Goal: Task Accomplishment & Management: Use online tool/utility

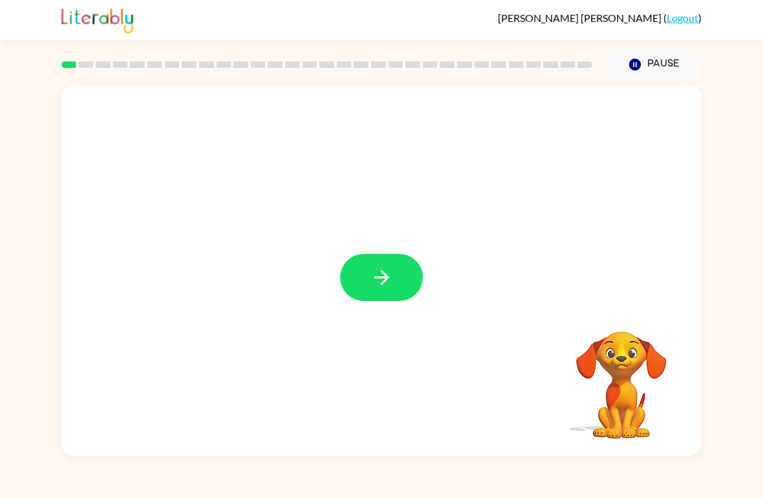
click at [396, 281] on button "button" at bounding box center [381, 277] width 83 height 47
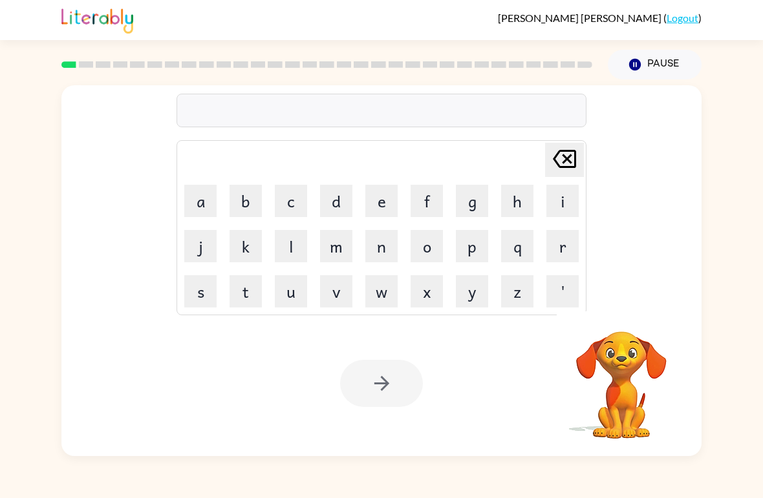
click at [69, 329] on div "Your browser must support playing .mp4 files to use Literably. Please try using…" at bounding box center [381, 383] width 640 height 145
click at [413, 396] on button "button" at bounding box center [381, 383] width 83 height 47
click at [330, 294] on button "v" at bounding box center [336, 291] width 32 height 32
click at [568, 151] on icon at bounding box center [564, 159] width 23 height 18
click at [243, 198] on button "b" at bounding box center [245, 201] width 32 height 32
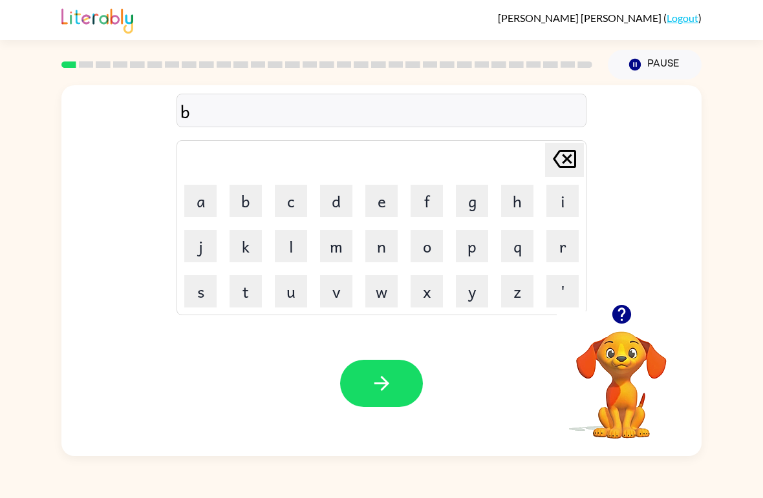
click at [502, 198] on button "h" at bounding box center [517, 201] width 32 height 32
click at [572, 248] on button "r" at bounding box center [562, 246] width 32 height 32
click at [565, 155] on icon "[PERSON_NAME] last character input" at bounding box center [564, 158] width 31 height 31
click at [564, 155] on icon "[PERSON_NAME] last character input" at bounding box center [564, 158] width 31 height 31
click at [566, 148] on icon "[PERSON_NAME] last character input" at bounding box center [564, 158] width 31 height 31
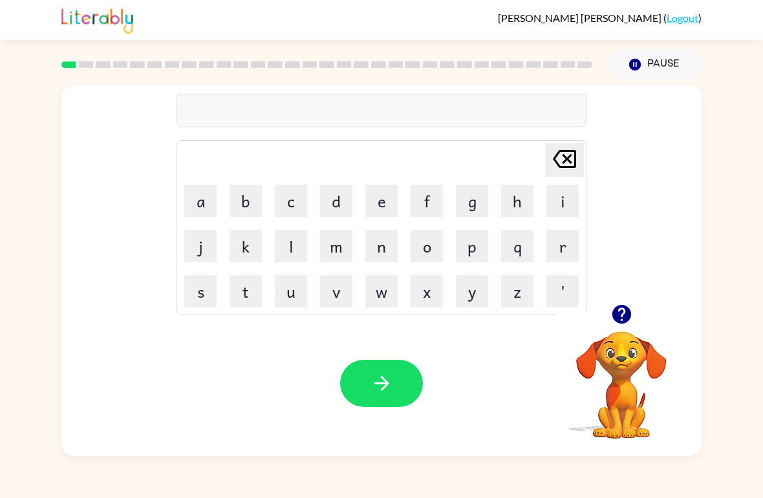
click at [244, 190] on button "b" at bounding box center [245, 201] width 32 height 32
click at [427, 253] on button "o" at bounding box center [426, 246] width 32 height 32
click at [560, 165] on icon "[PERSON_NAME] last character input" at bounding box center [564, 158] width 31 height 31
click at [546, 161] on button "[PERSON_NAME] last character input" at bounding box center [564, 160] width 39 height 34
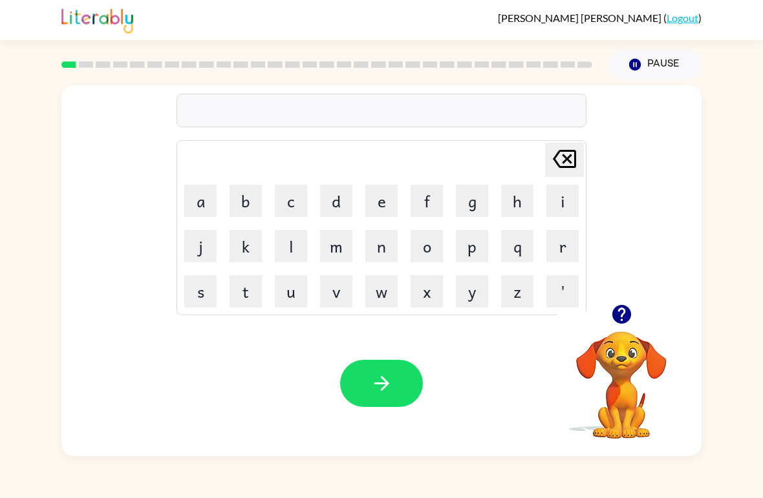
click at [425, 255] on button "o" at bounding box center [426, 246] width 32 height 32
click at [563, 242] on button "r" at bounding box center [562, 246] width 32 height 32
click at [237, 197] on button "b" at bounding box center [245, 201] width 32 height 32
click at [376, 197] on button "e" at bounding box center [381, 201] width 32 height 32
click at [558, 254] on button "r" at bounding box center [562, 246] width 32 height 32
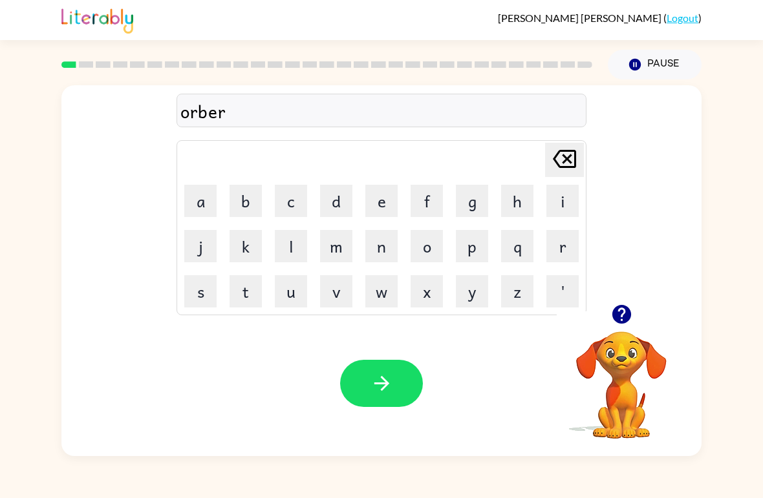
click at [568, 163] on icon "[PERSON_NAME] last character input" at bounding box center [564, 158] width 31 height 31
click at [568, 162] on icon "[PERSON_NAME] last character input" at bounding box center [564, 158] width 31 height 31
click at [562, 164] on icon at bounding box center [564, 159] width 23 height 18
click at [330, 206] on button "d" at bounding box center [336, 201] width 32 height 32
click at [382, 204] on button "e" at bounding box center [381, 201] width 32 height 32
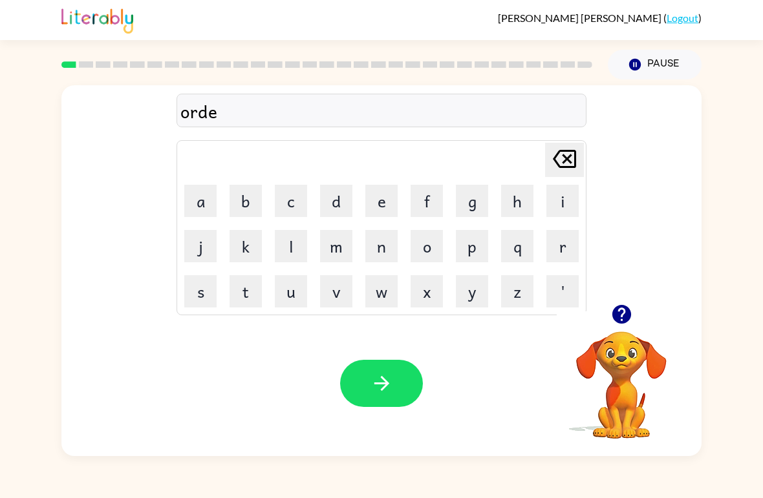
click at [571, 257] on button "r" at bounding box center [562, 246] width 32 height 32
click at [368, 396] on button "button" at bounding box center [381, 383] width 83 height 47
click at [473, 248] on button "p" at bounding box center [472, 246] width 32 height 32
click at [438, 239] on button "o" at bounding box center [426, 246] width 32 height 32
click at [381, 252] on button "n" at bounding box center [381, 246] width 32 height 32
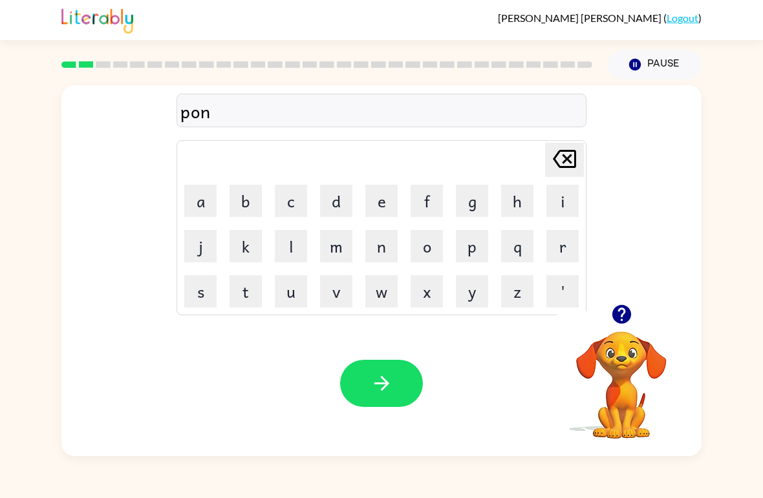
click at [244, 290] on button "t" at bounding box center [245, 291] width 32 height 32
click at [572, 168] on icon at bounding box center [564, 159] width 23 height 18
click at [572, 167] on icon at bounding box center [564, 159] width 23 height 18
click at [305, 279] on button "u" at bounding box center [291, 291] width 32 height 32
click at [382, 246] on button "n" at bounding box center [381, 246] width 32 height 32
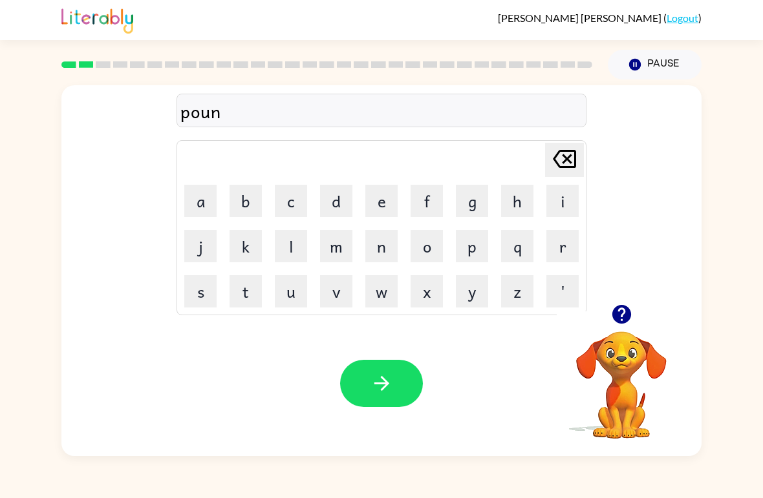
click at [257, 295] on button "t" at bounding box center [245, 291] width 32 height 32
click at [385, 370] on button "button" at bounding box center [381, 383] width 83 height 47
click at [284, 250] on button "l" at bounding box center [291, 246] width 32 height 32
click at [427, 242] on button "o" at bounding box center [426, 246] width 32 height 32
click at [290, 204] on button "c" at bounding box center [291, 201] width 32 height 32
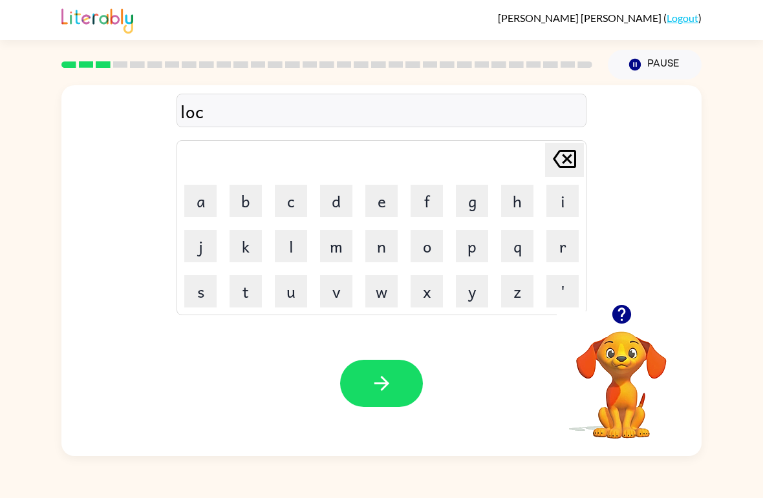
click at [195, 202] on button "a" at bounding box center [200, 201] width 32 height 32
click at [558, 204] on button "i" at bounding box center [562, 201] width 32 height 32
click at [248, 298] on button "t" at bounding box center [245, 291] width 32 height 32
click at [396, 204] on button "e" at bounding box center [381, 201] width 32 height 32
click at [388, 388] on icon "button" at bounding box center [381, 383] width 23 height 23
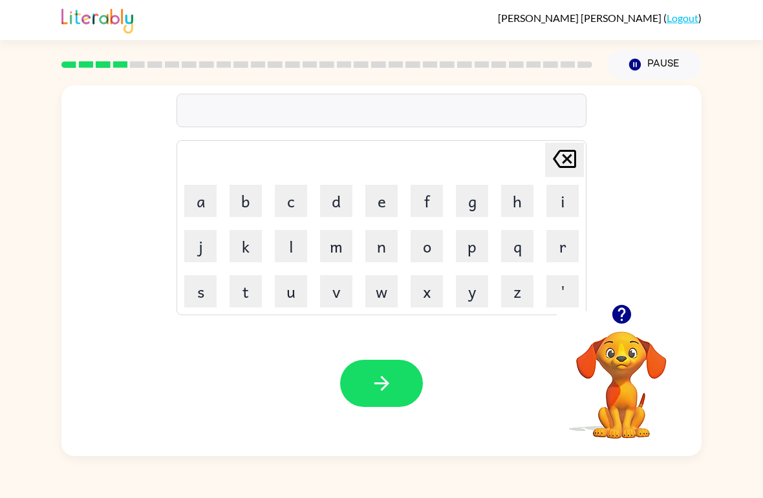
click at [253, 298] on button "t" at bounding box center [245, 291] width 32 height 32
click at [370, 294] on button "w" at bounding box center [381, 291] width 32 height 32
click at [548, 213] on button "i" at bounding box center [562, 201] width 32 height 32
click at [387, 251] on button "n" at bounding box center [381, 246] width 32 height 32
click at [395, 396] on button "button" at bounding box center [381, 383] width 83 height 47
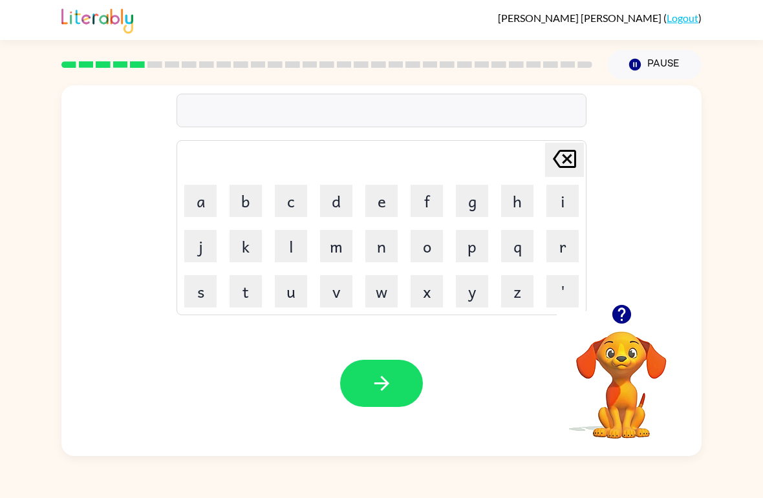
click at [301, 260] on button "l" at bounding box center [291, 246] width 32 height 32
click at [380, 212] on button "e" at bounding box center [381, 201] width 32 height 32
click at [561, 250] on button "r" at bounding box center [562, 246] width 32 height 32
click at [553, 165] on icon "[PERSON_NAME] last character input" at bounding box center [564, 158] width 31 height 31
click at [207, 206] on button "a" at bounding box center [200, 201] width 32 height 32
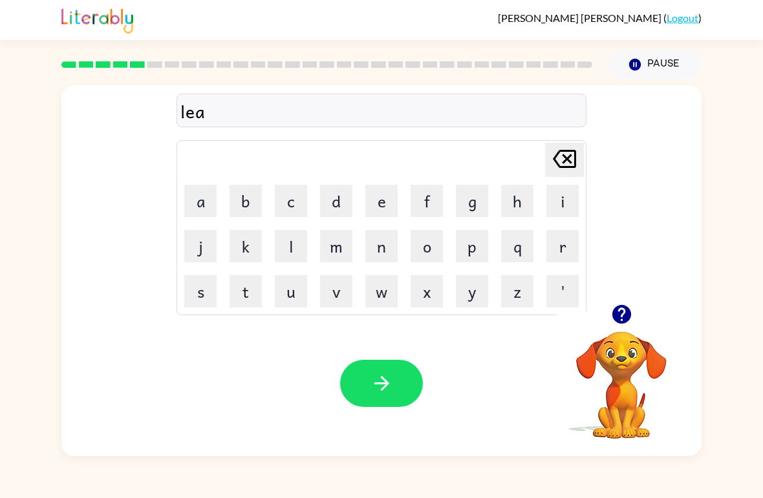
click at [551, 238] on button "r" at bounding box center [562, 246] width 32 height 32
click at [304, 245] on button "l" at bounding box center [291, 246] width 32 height 32
click at [478, 298] on button "y" at bounding box center [472, 291] width 32 height 32
click at [390, 372] on button "button" at bounding box center [381, 383] width 83 height 47
click at [244, 201] on button "b" at bounding box center [245, 201] width 32 height 32
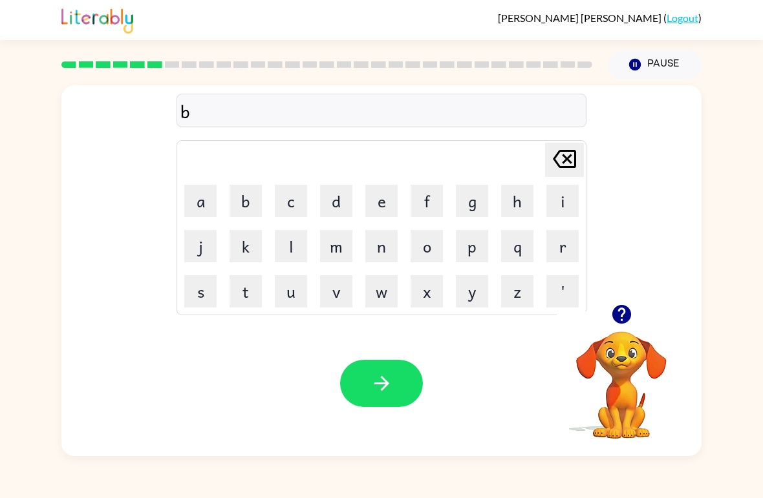
click at [390, 204] on button "e" at bounding box center [381, 201] width 32 height 32
click at [187, 250] on button "j" at bounding box center [200, 246] width 32 height 32
click at [561, 194] on button "i" at bounding box center [562, 201] width 32 height 32
click at [381, 245] on button "n" at bounding box center [381, 246] width 32 height 32
click at [348, 215] on button "d" at bounding box center [336, 201] width 32 height 32
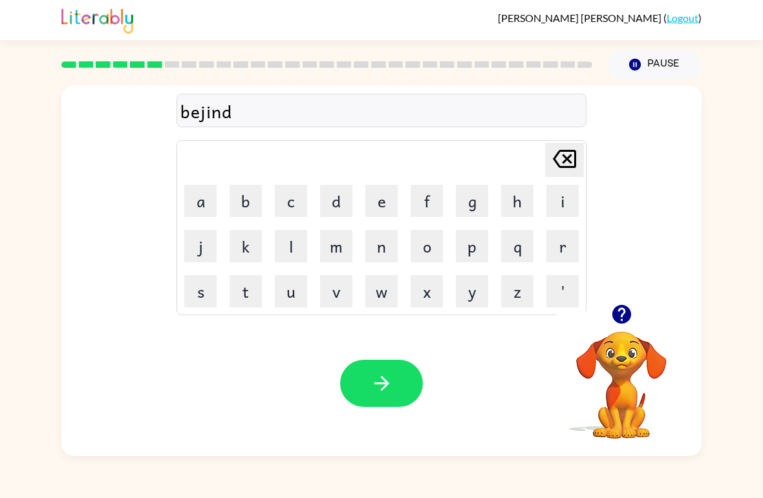
click at [569, 162] on icon at bounding box center [564, 159] width 23 height 18
click at [556, 161] on icon at bounding box center [564, 159] width 23 height 18
click at [560, 167] on icon at bounding box center [564, 159] width 23 height 18
click at [471, 207] on button "g" at bounding box center [472, 201] width 32 height 32
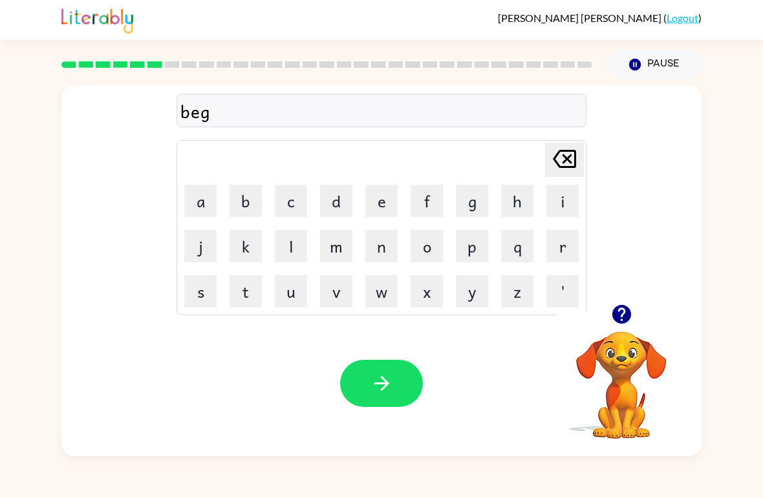
click at [560, 209] on button "i" at bounding box center [562, 201] width 32 height 32
click at [380, 248] on button "n" at bounding box center [381, 246] width 32 height 32
click at [339, 204] on button "d" at bounding box center [336, 201] width 32 height 32
click at [402, 392] on button "button" at bounding box center [381, 383] width 83 height 47
click at [246, 288] on button "t" at bounding box center [245, 291] width 32 height 32
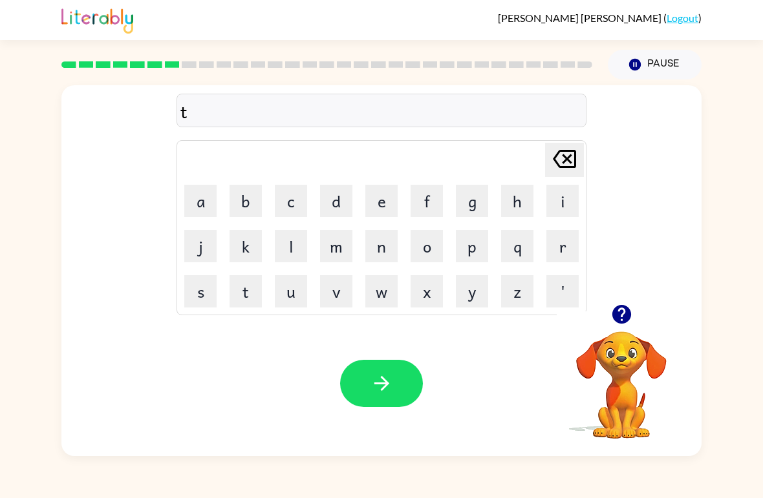
click at [562, 260] on button "r" at bounding box center [562, 246] width 32 height 32
click at [377, 202] on button "e" at bounding box center [381, 201] width 32 height 32
click at [296, 209] on button "c" at bounding box center [291, 201] width 32 height 32
click at [293, 256] on button "l" at bounding box center [291, 246] width 32 height 32
click at [566, 163] on icon "[PERSON_NAME] last character input" at bounding box center [564, 158] width 31 height 31
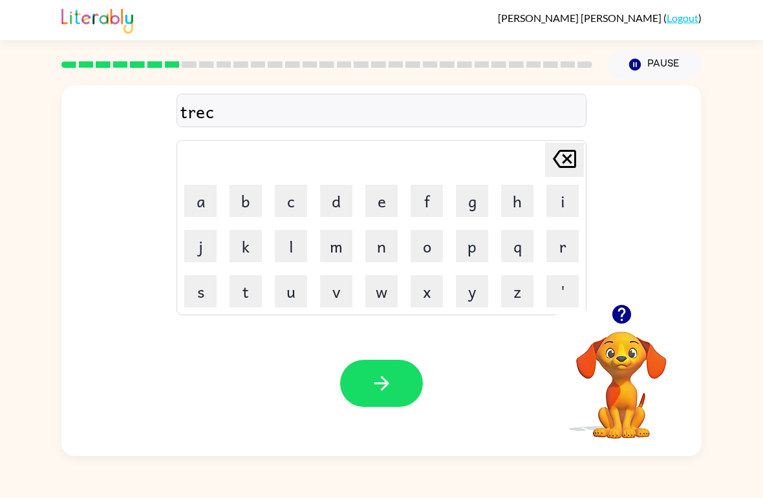
click at [234, 257] on button "k" at bounding box center [245, 246] width 32 height 32
click at [572, 165] on icon "[PERSON_NAME] last character input" at bounding box center [564, 158] width 31 height 31
click at [568, 165] on icon "[PERSON_NAME] last character input" at bounding box center [564, 158] width 31 height 31
click at [556, 204] on button "i" at bounding box center [562, 201] width 32 height 32
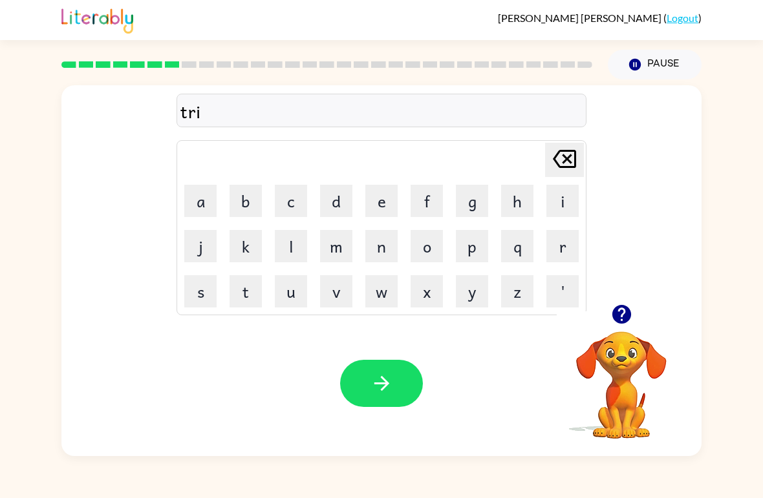
click at [292, 291] on button "u" at bounding box center [291, 291] width 32 height 32
click at [549, 159] on icon "[PERSON_NAME] last character input" at bounding box center [564, 158] width 31 height 31
click at [292, 210] on button "c" at bounding box center [291, 201] width 32 height 32
click at [293, 245] on button "l" at bounding box center [291, 246] width 32 height 32
click at [389, 204] on button "e" at bounding box center [381, 201] width 32 height 32
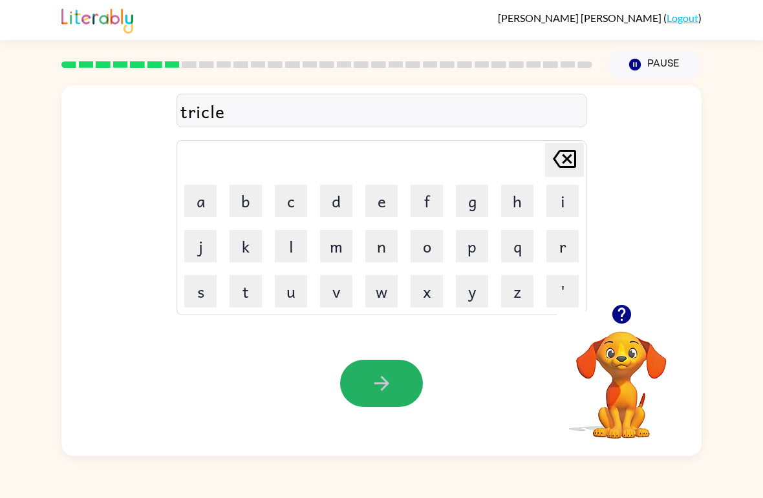
click at [390, 387] on icon "button" at bounding box center [381, 383] width 23 height 23
click at [337, 245] on button "m" at bounding box center [336, 246] width 32 height 32
click at [558, 215] on button "i" at bounding box center [562, 201] width 32 height 32
click at [558, 254] on button "r" at bounding box center [562, 246] width 32 height 32
click at [200, 200] on button "a" at bounding box center [200, 201] width 32 height 32
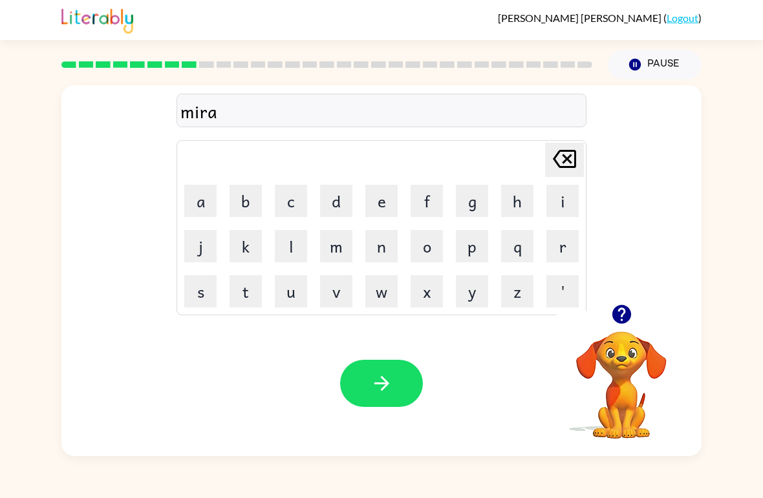
click at [296, 200] on button "c" at bounding box center [291, 201] width 32 height 32
click at [271, 250] on td "l" at bounding box center [291, 246] width 44 height 44
click at [288, 196] on button "c" at bounding box center [291, 201] width 32 height 32
click at [562, 176] on div "[PERSON_NAME] last character input" at bounding box center [564, 159] width 31 height 33
click at [295, 251] on button "l" at bounding box center [291, 246] width 32 height 32
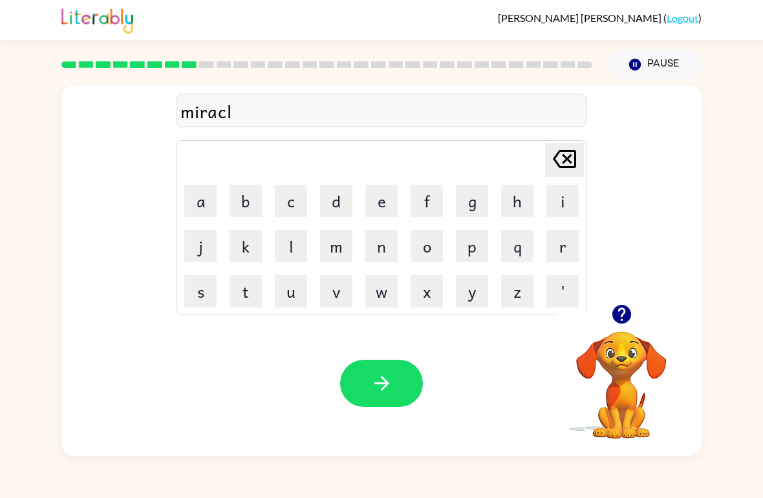
click at [365, 226] on td "n" at bounding box center [381, 246] width 44 height 44
click at [375, 204] on button "e" at bounding box center [381, 201] width 32 height 32
click at [379, 385] on icon "button" at bounding box center [381, 383] width 15 height 15
click at [376, 245] on button "n" at bounding box center [381, 246] width 32 height 32
click at [560, 206] on button "i" at bounding box center [562, 201] width 32 height 32
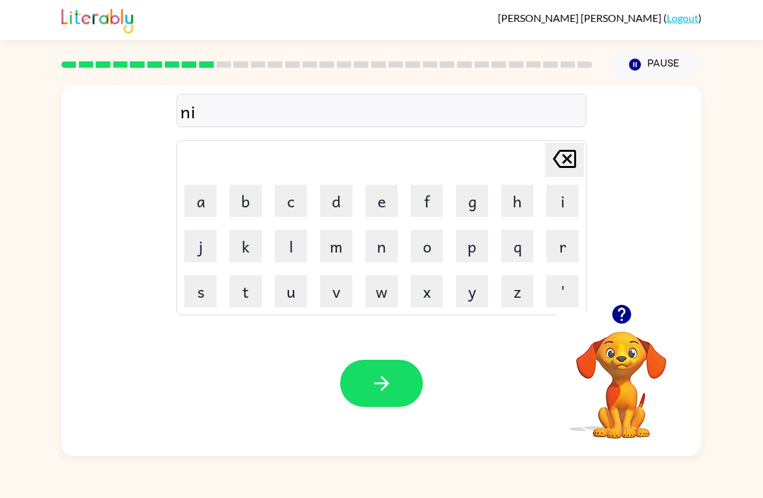
click at [330, 260] on button "m" at bounding box center [336, 246] width 32 height 32
click at [234, 211] on button "b" at bounding box center [245, 201] width 32 height 32
click at [295, 252] on button "l" at bounding box center [291, 246] width 32 height 32
click at [390, 204] on button "e" at bounding box center [381, 201] width 32 height 32
click at [374, 378] on icon "button" at bounding box center [381, 383] width 23 height 23
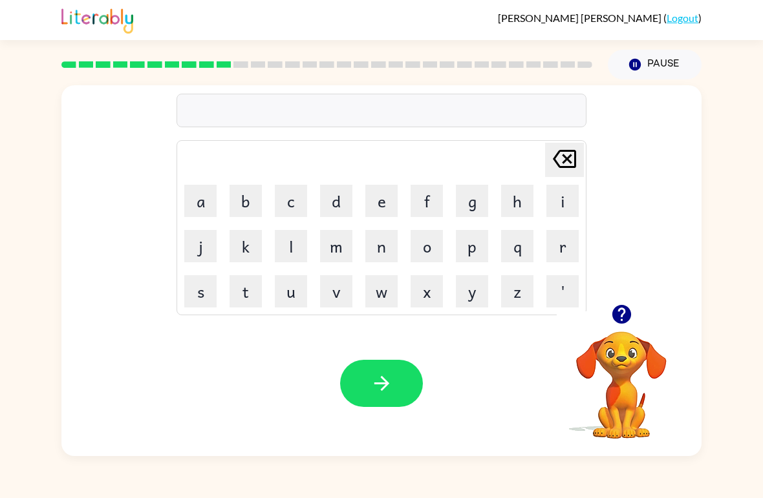
click at [430, 245] on button "o" at bounding box center [426, 246] width 32 height 32
click at [385, 256] on button "n" at bounding box center [381, 246] width 32 height 32
click at [429, 244] on button "o" at bounding box center [426, 246] width 32 height 32
click at [390, 237] on button "n" at bounding box center [381, 246] width 32 height 32
click at [383, 206] on button "e" at bounding box center [381, 201] width 32 height 32
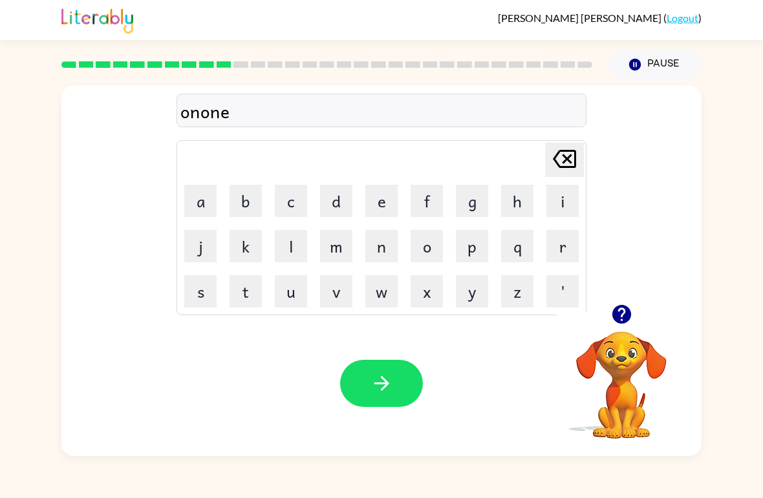
click at [573, 153] on icon at bounding box center [564, 159] width 23 height 18
click at [569, 161] on icon at bounding box center [564, 159] width 23 height 18
click at [565, 157] on icon at bounding box center [564, 159] width 23 height 18
click at [359, 262] on table "[PERSON_NAME] last character input a b c d e f g h i j k l m n o p q r s t u v …" at bounding box center [381, 228] width 409 height 174
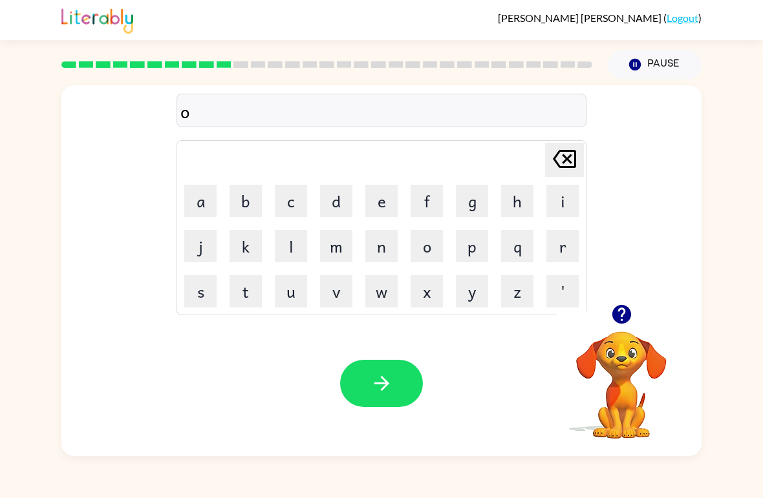
click at [381, 248] on button "n" at bounding box center [381, 246] width 32 height 32
click at [423, 202] on button "f" at bounding box center [426, 201] width 32 height 32
click at [434, 244] on button "o" at bounding box center [426, 246] width 32 height 32
click at [389, 242] on button "n" at bounding box center [381, 246] width 32 height 32
click at [394, 191] on button "e" at bounding box center [381, 201] width 32 height 32
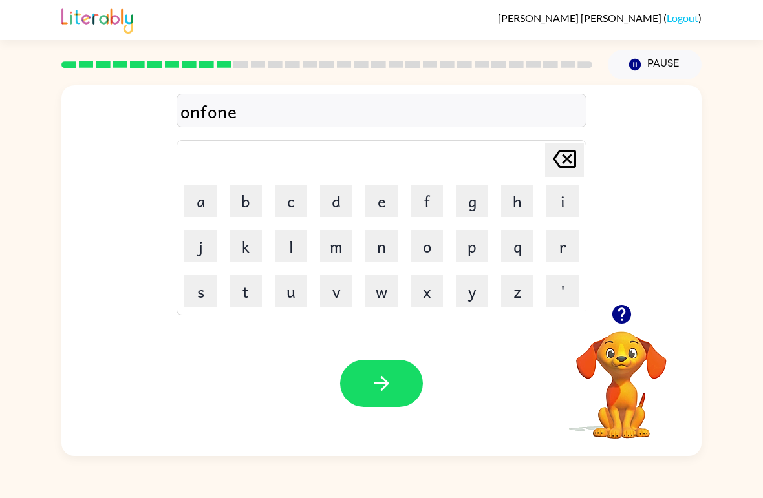
click at [369, 403] on button "button" at bounding box center [381, 383] width 83 height 47
click at [341, 305] on button "v" at bounding box center [336, 291] width 32 height 32
click at [427, 253] on button "o" at bounding box center [426, 246] width 32 height 32
click at [299, 287] on button "u" at bounding box center [291, 291] width 32 height 32
click at [251, 301] on button "t" at bounding box center [245, 291] width 32 height 32
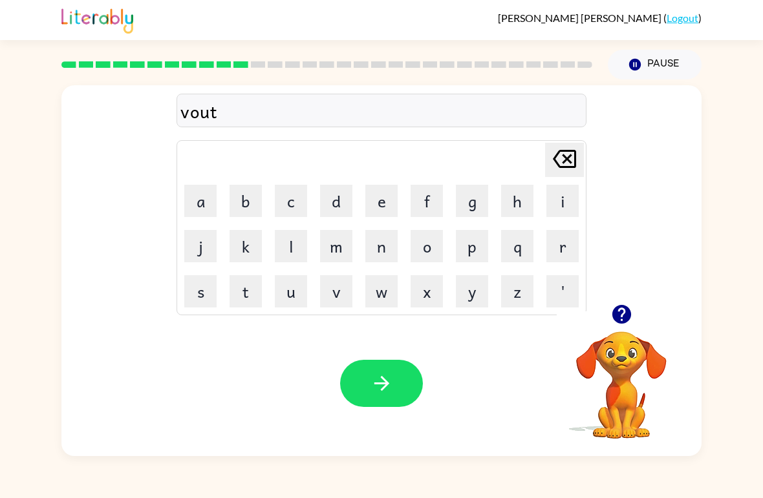
click at [562, 160] on icon "[PERSON_NAME] last character input" at bounding box center [564, 158] width 31 height 31
click at [564, 164] on icon at bounding box center [564, 159] width 23 height 18
click at [378, 204] on button "e" at bounding box center [381, 201] width 32 height 32
click at [207, 210] on button "a" at bounding box center [200, 201] width 32 height 32
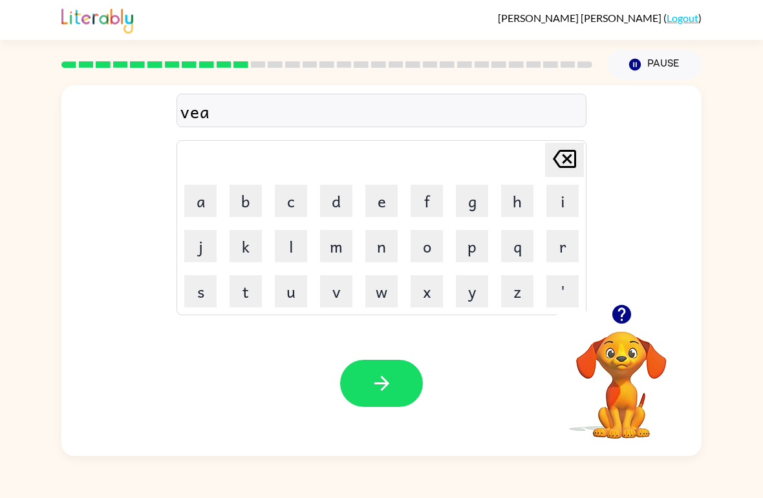
click at [575, 152] on icon at bounding box center [564, 159] width 23 height 18
click at [575, 151] on icon at bounding box center [564, 159] width 23 height 18
click at [429, 251] on button "o" at bounding box center [426, 246] width 32 height 32
click at [289, 297] on button "u" at bounding box center [291, 291] width 32 height 32
click at [250, 300] on button "t" at bounding box center [245, 291] width 32 height 32
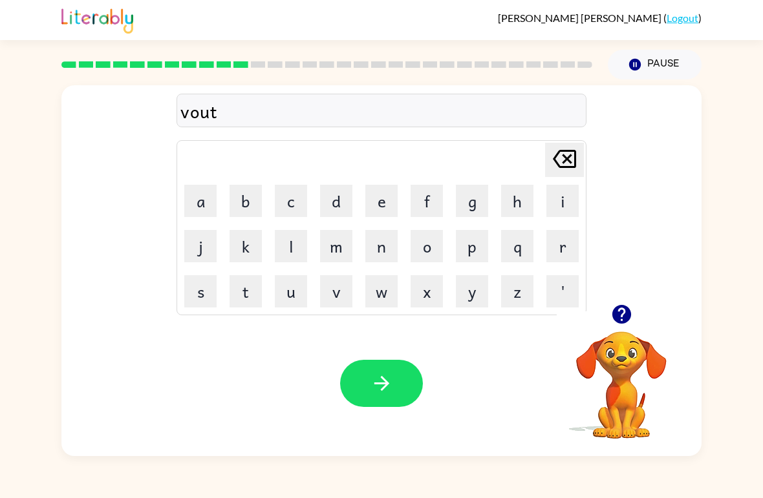
click at [397, 376] on button "button" at bounding box center [381, 383] width 83 height 47
click at [240, 209] on button "b" at bounding box center [245, 201] width 32 height 32
click at [387, 210] on button "e" at bounding box center [381, 201] width 32 height 32
click at [338, 206] on button "d" at bounding box center [336, 201] width 32 height 32
click at [240, 305] on button "t" at bounding box center [245, 291] width 32 height 32
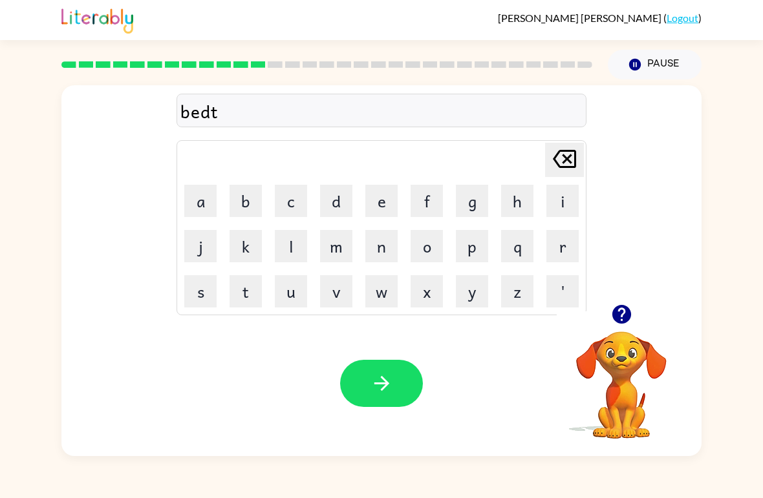
click at [565, 213] on button "i" at bounding box center [562, 201] width 32 height 32
click at [328, 255] on button "m" at bounding box center [336, 246] width 32 height 32
click at [351, 202] on button "d" at bounding box center [336, 201] width 32 height 32
click at [568, 160] on icon at bounding box center [564, 159] width 23 height 18
click at [375, 214] on button "e" at bounding box center [381, 201] width 32 height 32
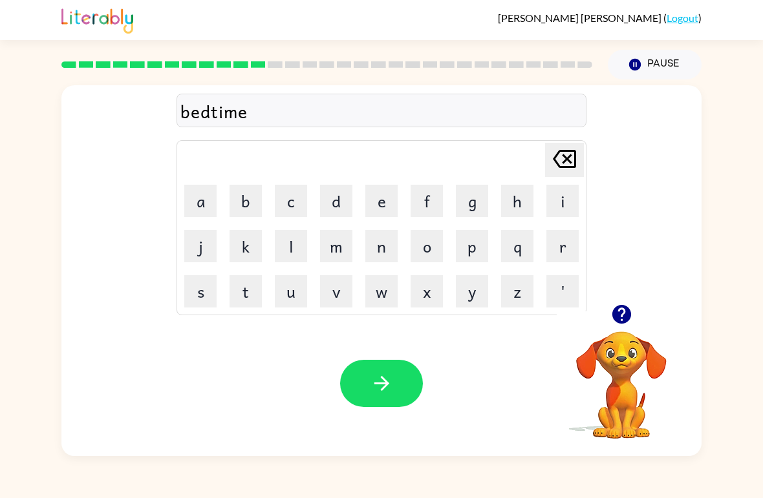
click at [365, 372] on button "button" at bounding box center [381, 383] width 83 height 47
click at [433, 198] on button "f" at bounding box center [426, 201] width 32 height 32
click at [562, 204] on button "i" at bounding box center [562, 201] width 32 height 32
click at [248, 298] on button "t" at bounding box center [245, 291] width 32 height 32
click at [380, 248] on button "n" at bounding box center [381, 246] width 32 height 32
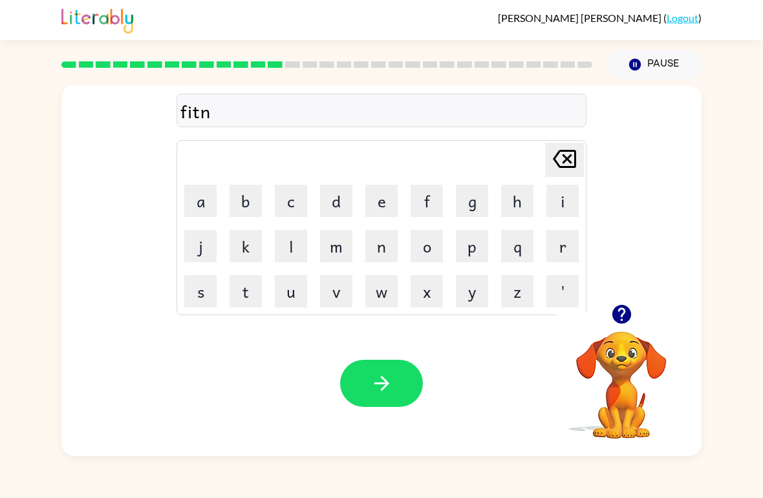
click at [383, 203] on button "e" at bounding box center [381, 201] width 32 height 32
click at [202, 300] on button "s" at bounding box center [200, 291] width 32 height 32
click at [200, 300] on button "s" at bounding box center [200, 291] width 32 height 32
click at [372, 370] on button "button" at bounding box center [381, 383] width 83 height 47
click at [332, 200] on button "d" at bounding box center [336, 201] width 32 height 32
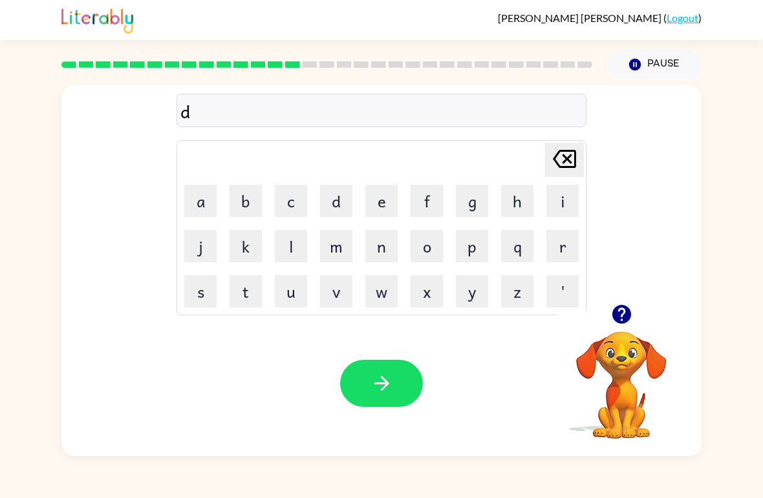
click at [377, 207] on button "e" at bounding box center [381, 201] width 32 height 32
click at [201, 207] on button "a" at bounding box center [200, 201] width 32 height 32
click at [295, 241] on button "l" at bounding box center [291, 246] width 32 height 32
click at [478, 297] on button "y" at bounding box center [472, 291] width 32 height 32
click at [561, 206] on button "i" at bounding box center [562, 201] width 32 height 32
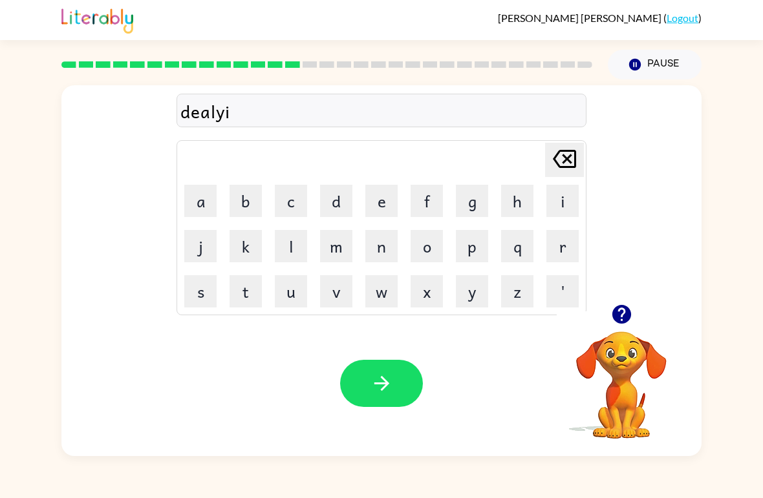
click at [563, 163] on icon at bounding box center [564, 159] width 23 height 18
click at [566, 162] on icon "[PERSON_NAME] last character input" at bounding box center [564, 158] width 31 height 31
click at [379, 195] on button "e" at bounding box center [381, 201] width 32 height 32
click at [477, 289] on button "y" at bounding box center [472, 291] width 32 height 32
click at [397, 387] on button "button" at bounding box center [381, 383] width 83 height 47
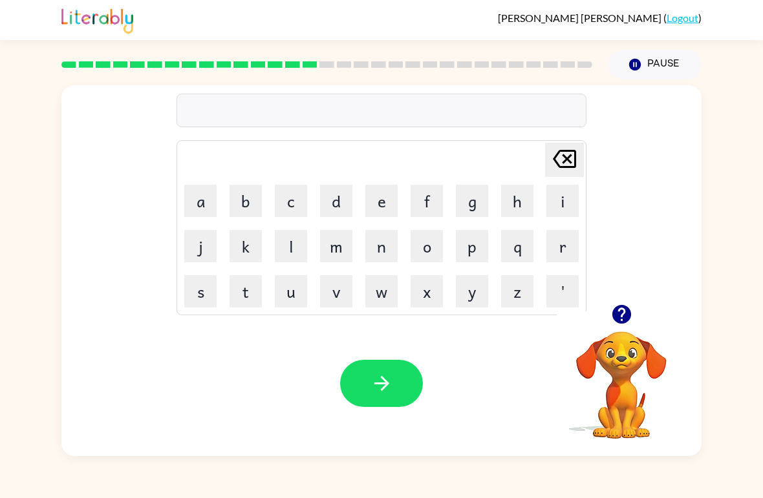
click at [244, 298] on button "t" at bounding box center [245, 291] width 32 height 32
click at [298, 287] on button "u" at bounding box center [291, 291] width 32 height 32
click at [567, 243] on button "r" at bounding box center [562, 246] width 32 height 32
click at [388, 283] on button "w" at bounding box center [381, 291] width 32 height 32
click at [570, 147] on icon "[PERSON_NAME] last character input" at bounding box center [564, 158] width 31 height 31
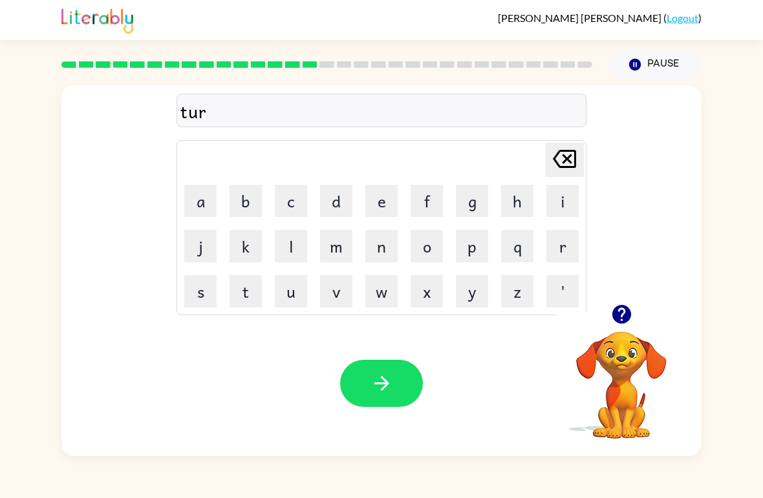
click at [334, 255] on button "m" at bounding box center [336, 246] width 32 height 32
click at [396, 381] on button "button" at bounding box center [381, 383] width 83 height 47
click at [208, 287] on button "s" at bounding box center [200, 291] width 32 height 32
click at [393, 197] on button "e" at bounding box center [381, 201] width 32 height 32
click at [250, 300] on button "t" at bounding box center [245, 291] width 32 height 32
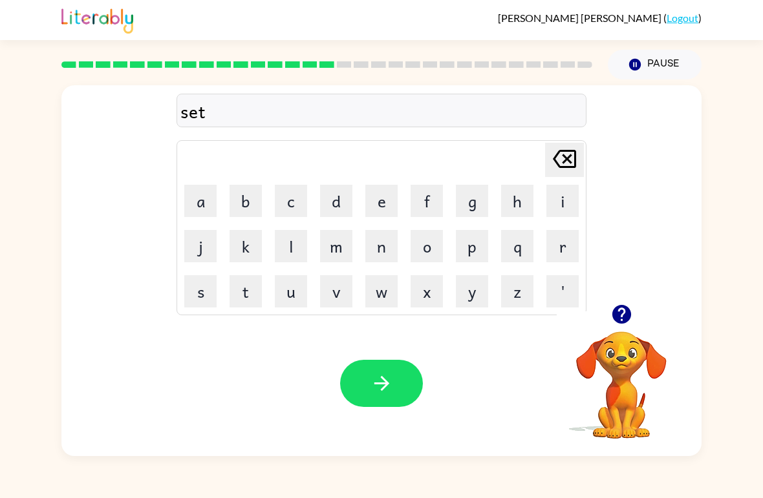
click at [383, 376] on icon "button" at bounding box center [381, 383] width 23 height 23
click at [251, 212] on button "b" at bounding box center [245, 201] width 32 height 32
click at [558, 260] on button "r" at bounding box center [562, 246] width 32 height 32
click at [552, 210] on button "i" at bounding box center [562, 201] width 32 height 32
click at [343, 253] on button "m" at bounding box center [336, 246] width 32 height 32
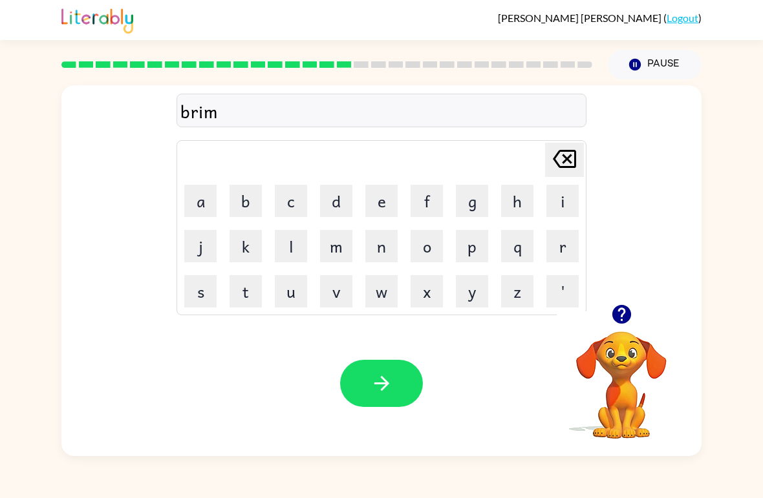
click at [557, 202] on button "i" at bounding box center [562, 201] width 32 height 32
click at [375, 250] on button "n" at bounding box center [381, 246] width 32 height 32
click at [469, 210] on button "g" at bounding box center [472, 201] width 32 height 32
click at [393, 377] on button "button" at bounding box center [381, 383] width 83 height 47
click at [473, 259] on button "p" at bounding box center [472, 246] width 32 height 32
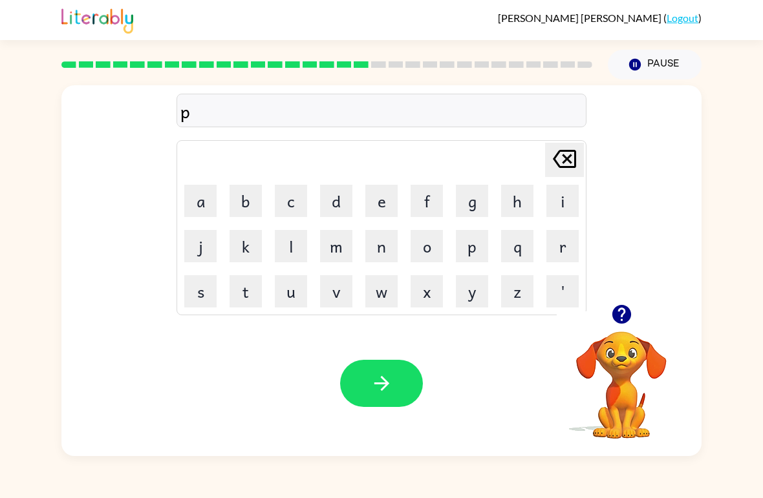
click at [284, 250] on button "l" at bounding box center [291, 246] width 32 height 32
click at [204, 295] on button "s" at bounding box center [200, 291] width 32 height 32
click at [250, 292] on button "t" at bounding box center [245, 291] width 32 height 32
click at [562, 204] on button "i" at bounding box center [562, 201] width 32 height 32
click at [302, 212] on button "c" at bounding box center [291, 201] width 32 height 32
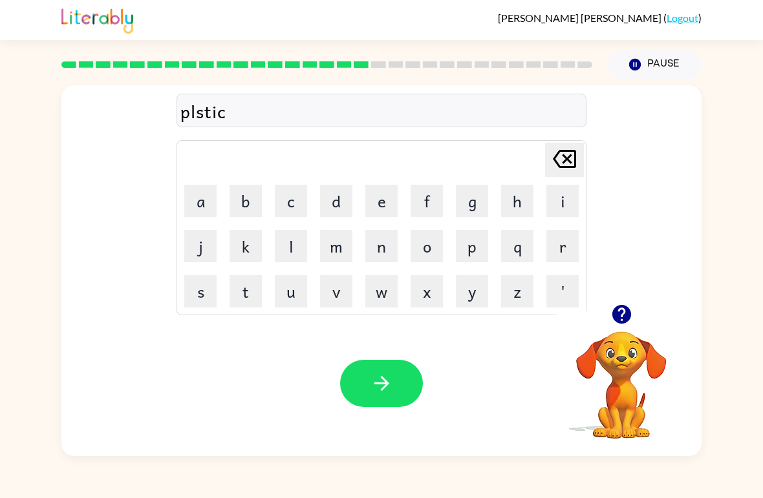
click at [385, 406] on button "button" at bounding box center [381, 383] width 83 height 47
click at [335, 206] on button "d" at bounding box center [336, 201] width 32 height 32
click at [388, 210] on button "e" at bounding box center [381, 201] width 32 height 32
click at [191, 206] on button "a" at bounding box center [200, 201] width 32 height 32
click at [196, 293] on button "s" at bounding box center [200, 291] width 32 height 32
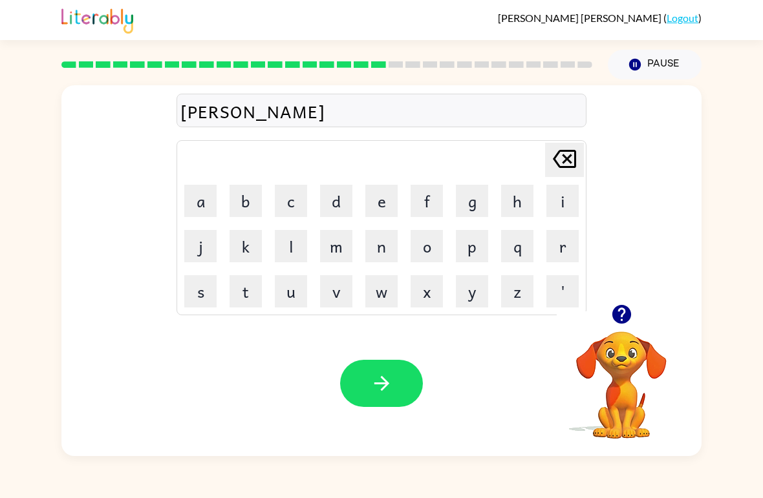
click at [472, 254] on button "p" at bounding box center [472, 246] width 32 height 32
click at [268, 248] on table "[PERSON_NAME] last character input a b c d e f g h i j k l m n o p q r s t u v …" at bounding box center [381, 228] width 409 height 174
click at [281, 248] on button "l" at bounding box center [291, 246] width 32 height 32
click at [201, 206] on button "a" at bounding box center [200, 201] width 32 height 32
click at [480, 290] on button "y" at bounding box center [472, 291] width 32 height 32
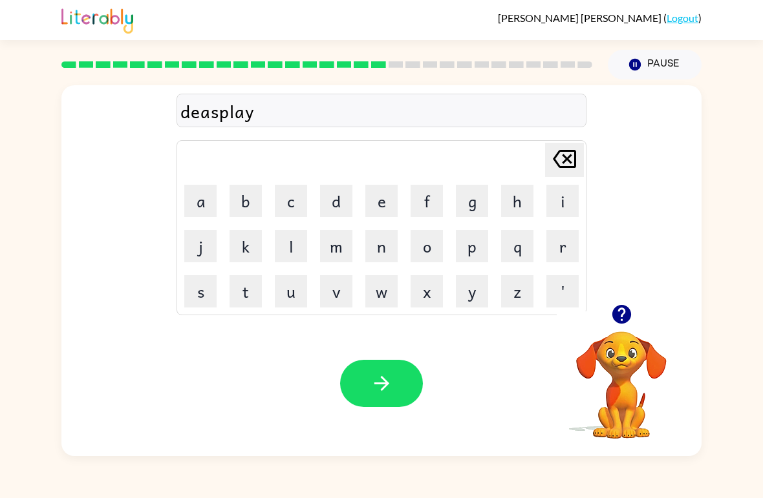
click at [389, 391] on icon "button" at bounding box center [381, 383] width 23 height 23
click at [215, 202] on button "a" at bounding box center [200, 201] width 32 height 32
click at [574, 168] on icon at bounding box center [564, 159] width 23 height 18
click at [343, 202] on button "d" at bounding box center [336, 201] width 32 height 32
click at [427, 252] on button "o" at bounding box center [426, 246] width 32 height 32
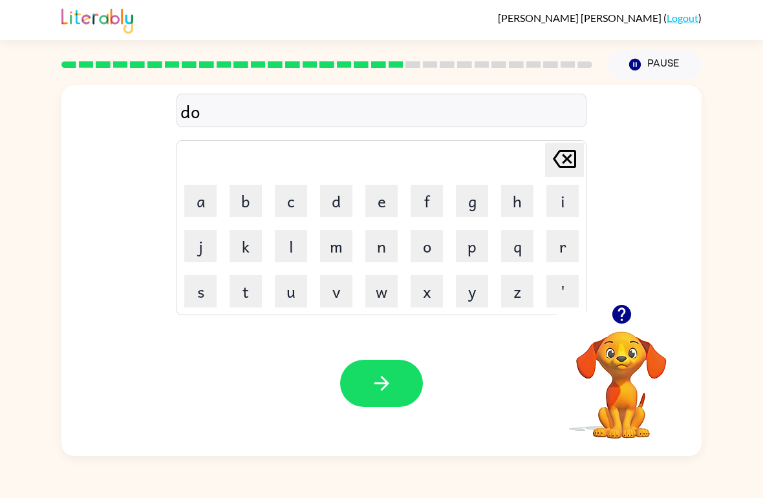
click at [206, 288] on button "s" at bounding box center [200, 291] width 32 height 32
click at [229, 292] on button "t" at bounding box center [245, 291] width 32 height 32
click at [394, 197] on button "e" at bounding box center [381, 201] width 32 height 32
click at [338, 207] on button "d" at bounding box center [336, 201] width 32 height 32
click at [364, 378] on button "button" at bounding box center [381, 383] width 83 height 47
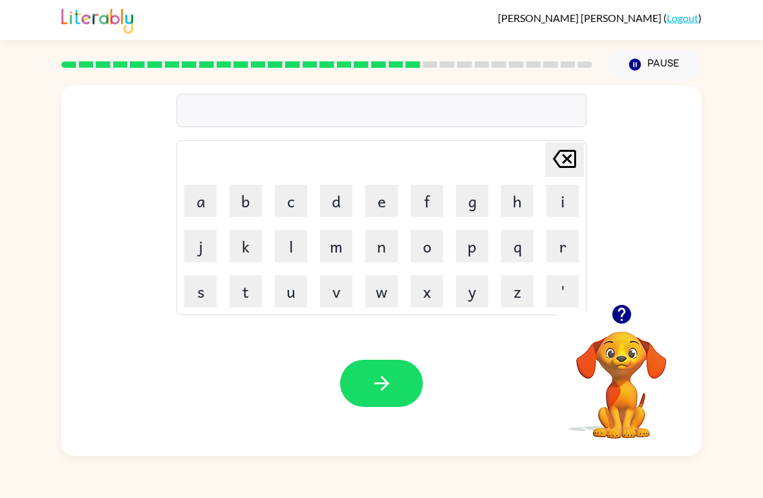
click at [294, 195] on button "c" at bounding box center [291, 201] width 32 height 32
click at [391, 193] on button "e" at bounding box center [381, 201] width 32 height 32
click at [376, 258] on button "n" at bounding box center [381, 246] width 32 height 32
click at [561, 210] on button "i" at bounding box center [562, 201] width 32 height 32
click at [562, 163] on icon at bounding box center [564, 159] width 23 height 18
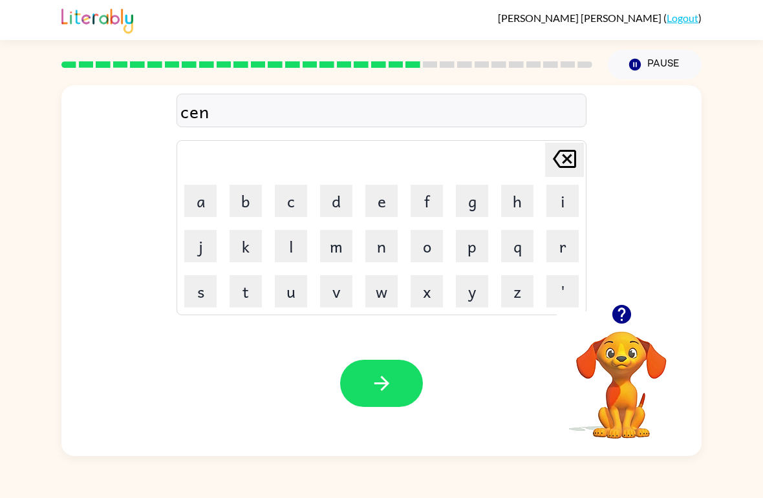
click at [246, 299] on button "t" at bounding box center [245, 291] width 32 height 32
click at [564, 213] on button "i" at bounding box center [562, 201] width 32 height 32
click at [471, 247] on button "p" at bounding box center [472, 246] width 32 height 32
click at [570, 206] on button "i" at bounding box center [562, 201] width 32 height 32
click at [558, 169] on icon "[PERSON_NAME] last character input" at bounding box center [564, 158] width 31 height 31
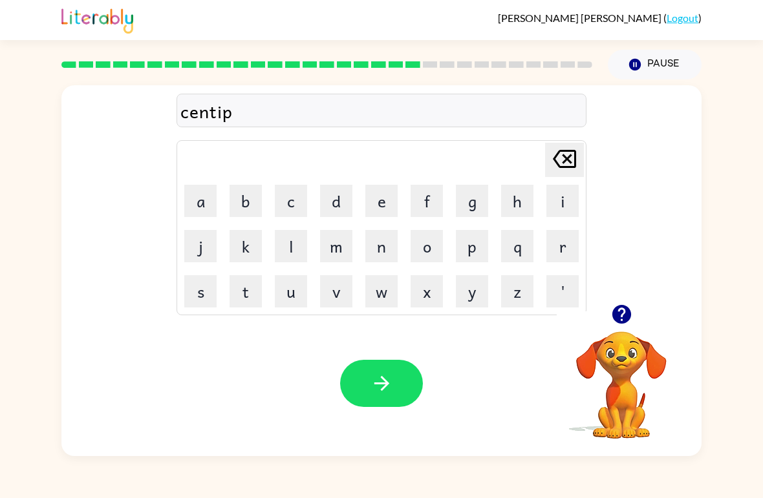
click at [470, 298] on button "y" at bounding box center [472, 291] width 32 height 32
click at [556, 157] on icon at bounding box center [564, 159] width 23 height 18
click at [579, 168] on icon "[PERSON_NAME] last character input" at bounding box center [564, 158] width 31 height 31
click at [579, 167] on icon "[PERSON_NAME] last character input" at bounding box center [564, 158] width 31 height 31
click at [467, 293] on button "y" at bounding box center [472, 291] width 32 height 32
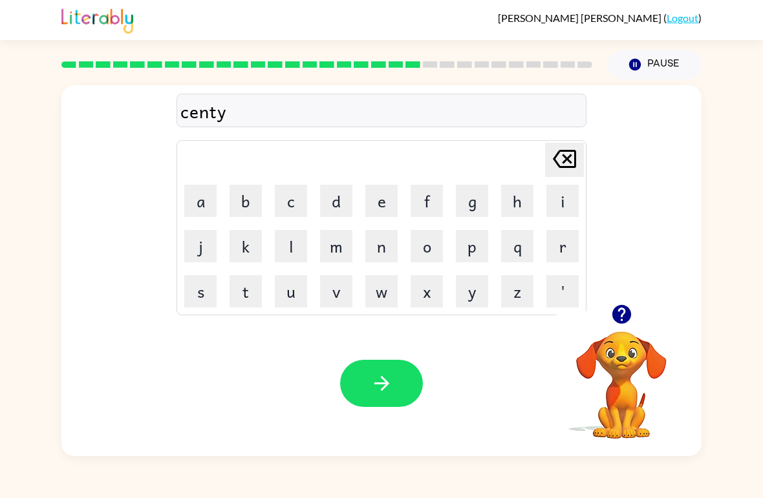
click at [472, 243] on button "p" at bounding box center [472, 246] width 32 height 32
click at [560, 201] on button "i" at bounding box center [562, 201] width 32 height 32
click at [565, 158] on icon at bounding box center [564, 159] width 23 height 18
click at [558, 165] on icon at bounding box center [564, 159] width 23 height 18
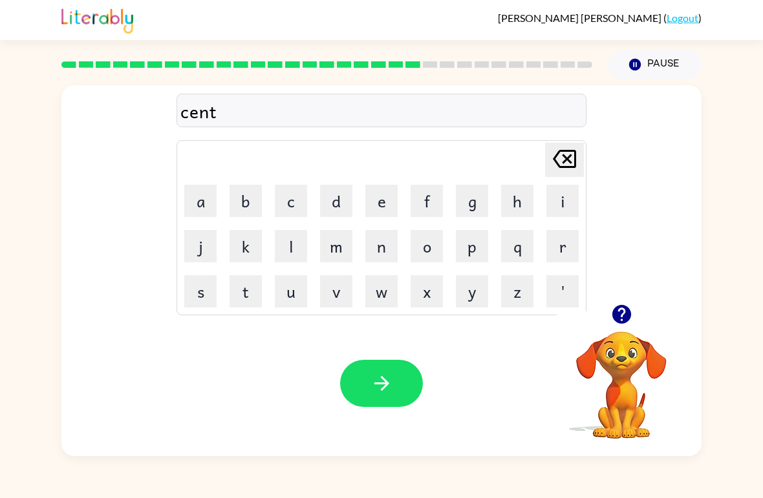
click at [484, 251] on button "p" at bounding box center [472, 246] width 32 height 32
click at [567, 160] on icon at bounding box center [564, 159] width 23 height 18
click at [562, 204] on button "i" at bounding box center [562, 201] width 32 height 32
click at [486, 242] on button "p" at bounding box center [472, 246] width 32 height 32
click at [561, 208] on button "i" at bounding box center [562, 201] width 32 height 32
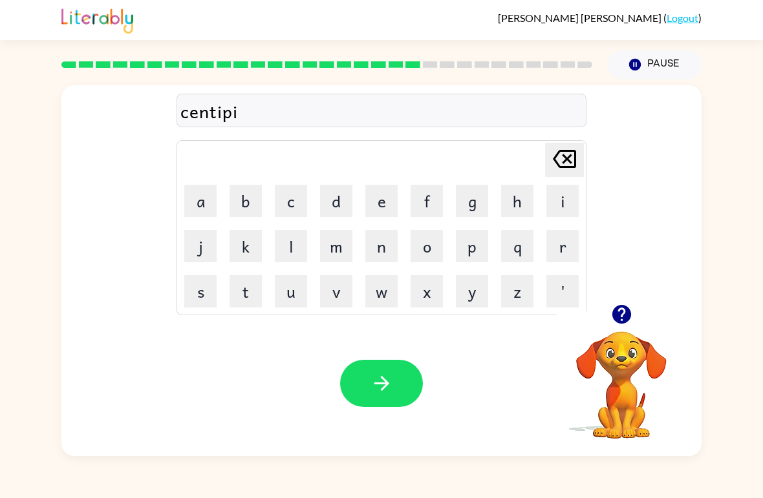
click at [406, 383] on button "button" at bounding box center [381, 383] width 83 height 47
click at [559, 245] on button "r" at bounding box center [562, 246] width 32 height 32
click at [202, 207] on button "a" at bounding box center [200, 201] width 32 height 32
click at [561, 204] on button "i" at bounding box center [562, 201] width 32 height 32
click at [385, 250] on button "n" at bounding box center [381, 246] width 32 height 32
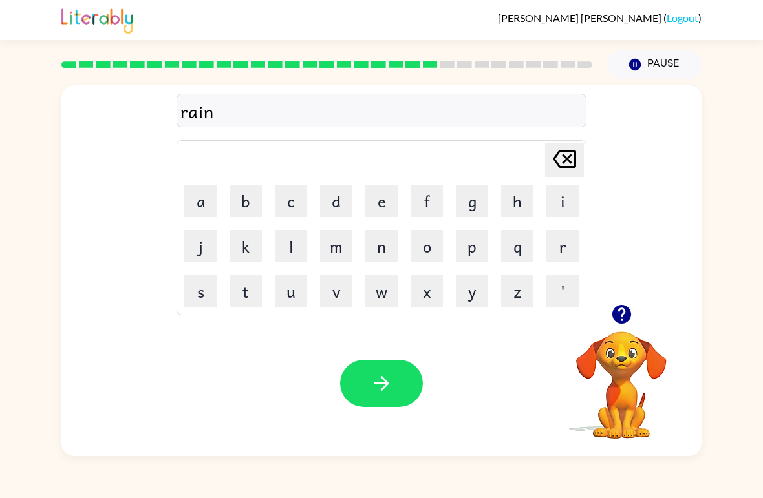
click at [521, 201] on button "h" at bounding box center [517, 201] width 32 height 32
click at [429, 256] on button "o" at bounding box center [426, 246] width 32 height 32
click at [422, 240] on button "o" at bounding box center [426, 246] width 32 height 32
click at [421, 240] on button "o" at bounding box center [426, 246] width 32 height 32
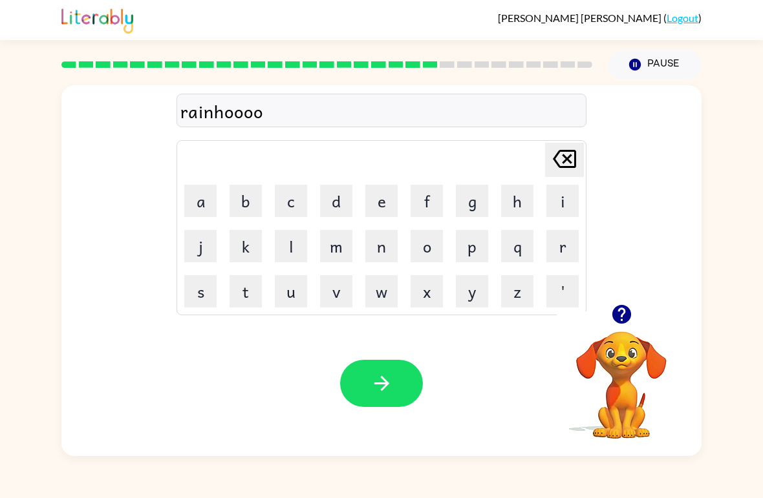
click at [427, 241] on button "o" at bounding box center [426, 246] width 32 height 32
click at [429, 239] on button "o" at bounding box center [426, 246] width 32 height 32
click at [429, 238] on button "o" at bounding box center [426, 246] width 32 height 32
click at [429, 248] on button "o" at bounding box center [426, 246] width 32 height 32
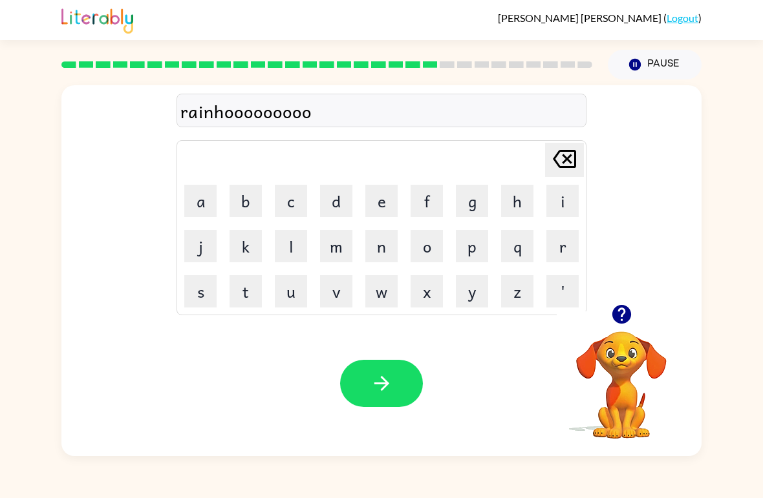
click at [566, 164] on icon "[PERSON_NAME] last character input" at bounding box center [564, 158] width 31 height 31
click at [565, 164] on icon "[PERSON_NAME] last character input" at bounding box center [564, 158] width 31 height 31
click at [566, 157] on icon at bounding box center [564, 159] width 23 height 18
click at [566, 156] on icon "[PERSON_NAME] last character input" at bounding box center [564, 158] width 31 height 31
click at [561, 175] on icon "[PERSON_NAME] last character input" at bounding box center [564, 158] width 31 height 31
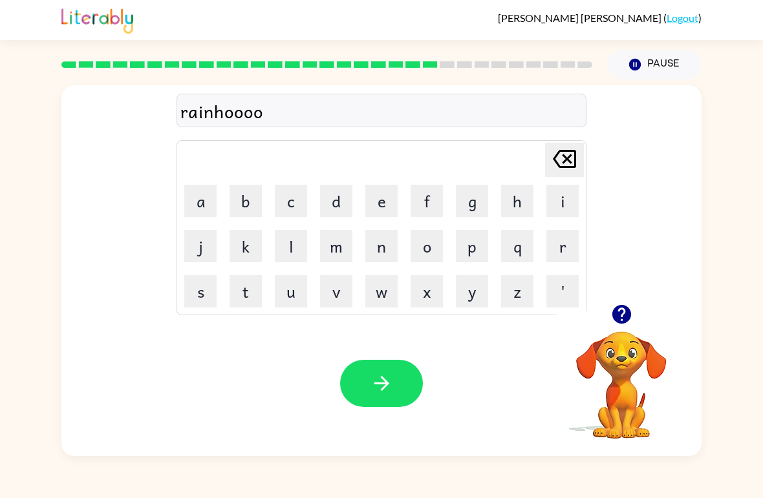
click at [560, 175] on icon "[PERSON_NAME] last character input" at bounding box center [564, 158] width 31 height 31
click at [566, 166] on icon "[PERSON_NAME] last character input" at bounding box center [564, 158] width 31 height 31
click at [339, 186] on button "d" at bounding box center [336, 201] width 32 height 32
click at [369, 394] on button "button" at bounding box center [381, 383] width 83 height 47
click at [328, 249] on button "m" at bounding box center [336, 246] width 32 height 32
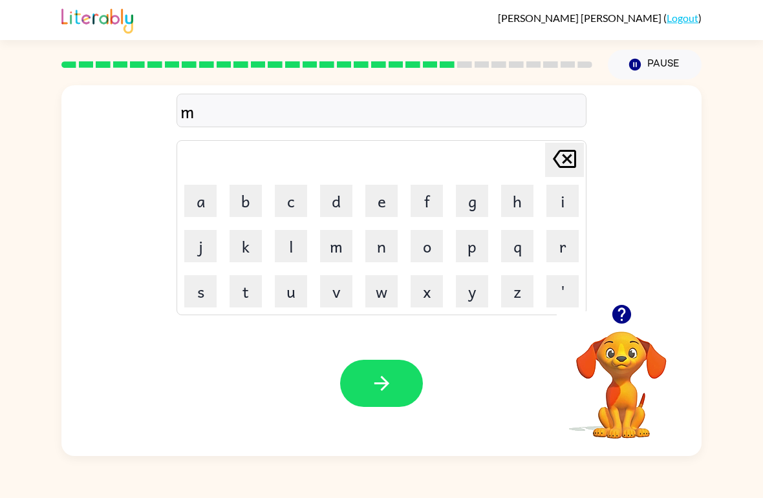
click at [195, 202] on button "a" at bounding box center [200, 201] width 32 height 32
click at [577, 242] on button "r" at bounding box center [562, 246] width 32 height 32
click at [236, 254] on button "k" at bounding box center [245, 246] width 32 height 32
click at [379, 207] on button "e" at bounding box center [381, 201] width 32 height 32
click at [560, 241] on button "r" at bounding box center [562, 246] width 32 height 32
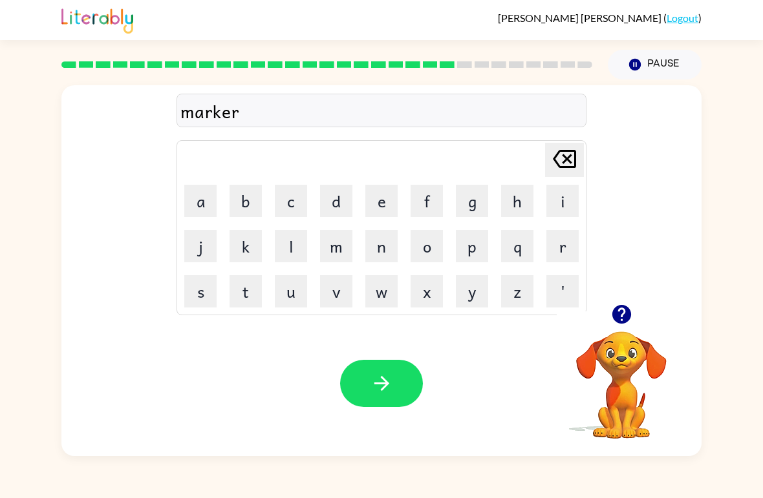
click at [393, 368] on button "button" at bounding box center [381, 383] width 83 height 47
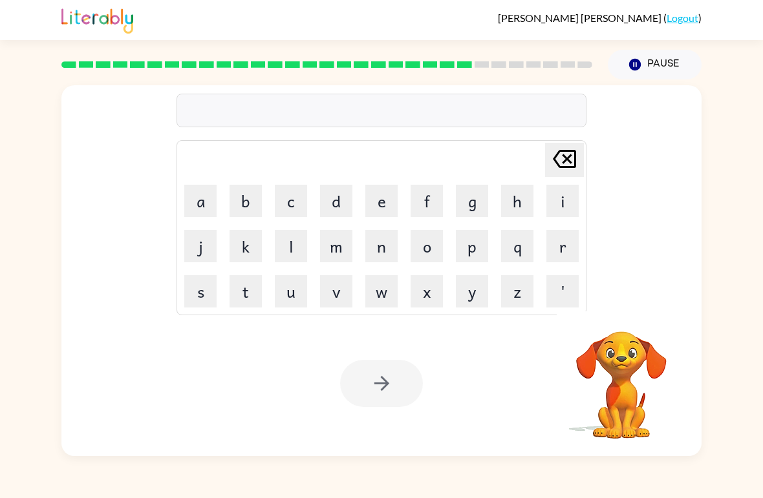
click at [197, 207] on button "a" at bounding box center [200, 201] width 32 height 32
click at [332, 197] on button "d" at bounding box center [336, 201] width 32 height 32
click at [332, 287] on button "v" at bounding box center [336, 291] width 32 height 32
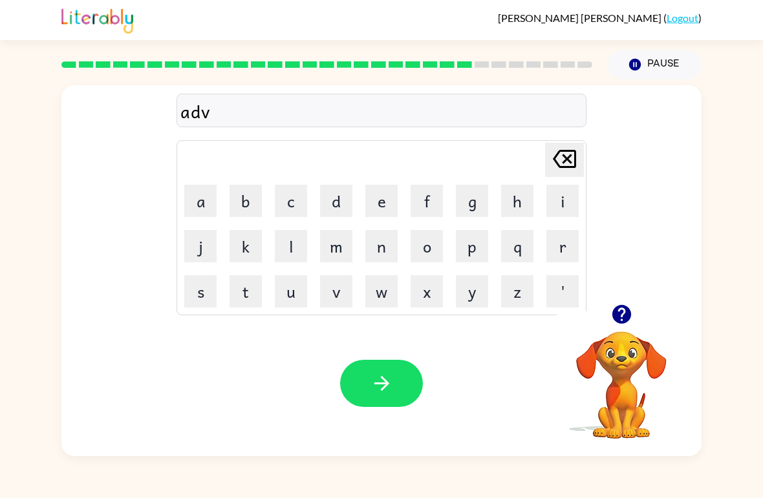
click at [207, 206] on button "a" at bounding box center [200, 201] width 32 height 32
click at [390, 241] on button "n" at bounding box center [381, 246] width 32 height 32
click at [293, 209] on button "c" at bounding box center [291, 201] width 32 height 32
click at [564, 198] on button "i" at bounding box center [562, 201] width 32 height 32
click at [376, 257] on button "n" at bounding box center [381, 246] width 32 height 32
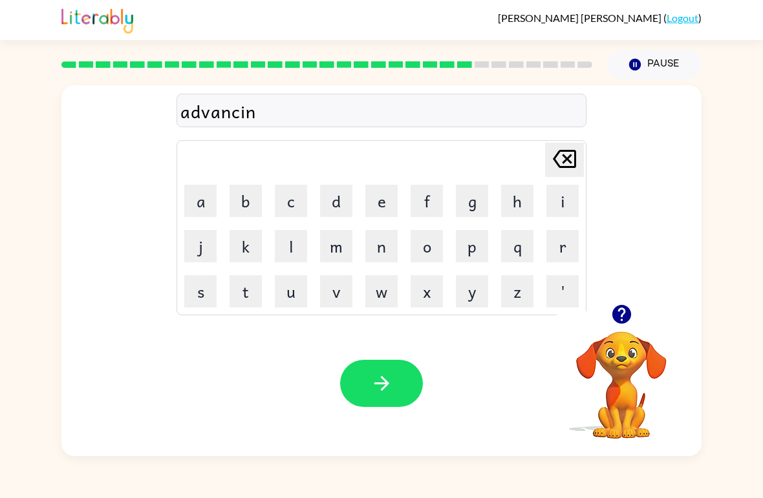
click at [473, 216] on button "g" at bounding box center [472, 201] width 32 height 32
click at [560, 165] on icon "[PERSON_NAME] last character input" at bounding box center [564, 158] width 31 height 31
click at [568, 169] on icon "[PERSON_NAME] last character input" at bounding box center [564, 158] width 31 height 31
click at [566, 160] on icon at bounding box center [564, 159] width 23 height 18
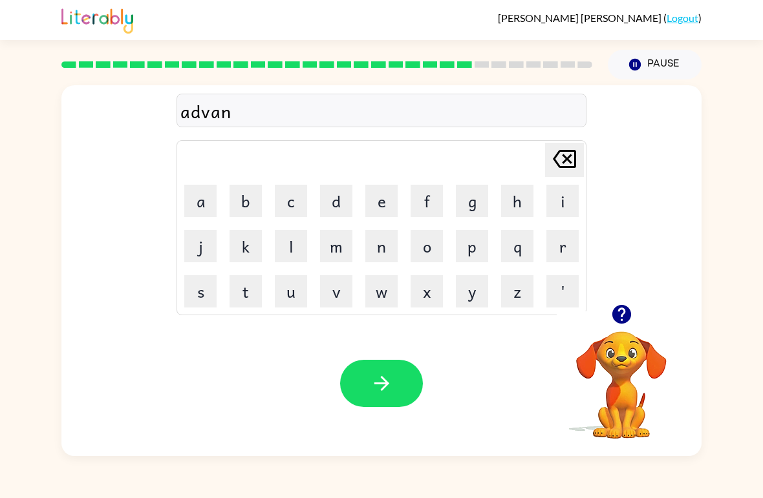
click at [206, 282] on button "s" at bounding box center [200, 291] width 32 height 32
click at [565, 212] on button "i" at bounding box center [562, 201] width 32 height 32
click at [381, 254] on button "n" at bounding box center [381, 246] width 32 height 32
click at [485, 207] on button "g" at bounding box center [472, 201] width 32 height 32
click at [381, 394] on icon "button" at bounding box center [381, 383] width 23 height 23
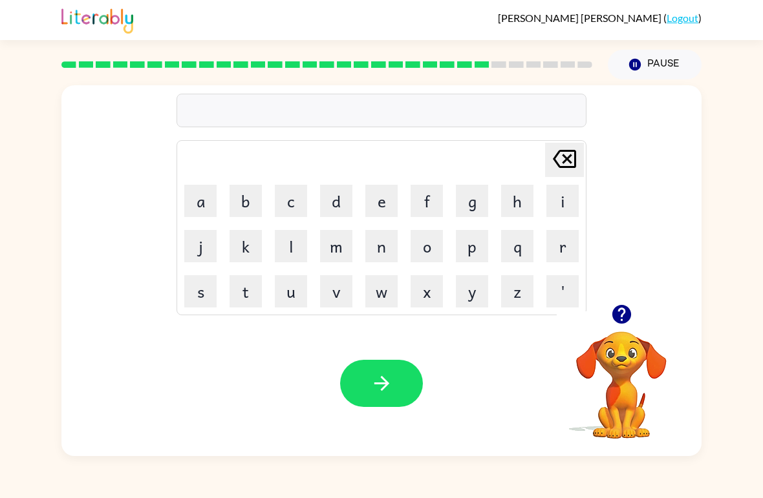
click at [474, 212] on button "g" at bounding box center [472, 201] width 32 height 32
click at [297, 304] on button "u" at bounding box center [291, 291] width 32 height 32
click at [250, 204] on button "b" at bounding box center [245, 201] width 32 height 32
click at [295, 243] on button "l" at bounding box center [291, 246] width 32 height 32
click at [473, 301] on button "y" at bounding box center [472, 291] width 32 height 32
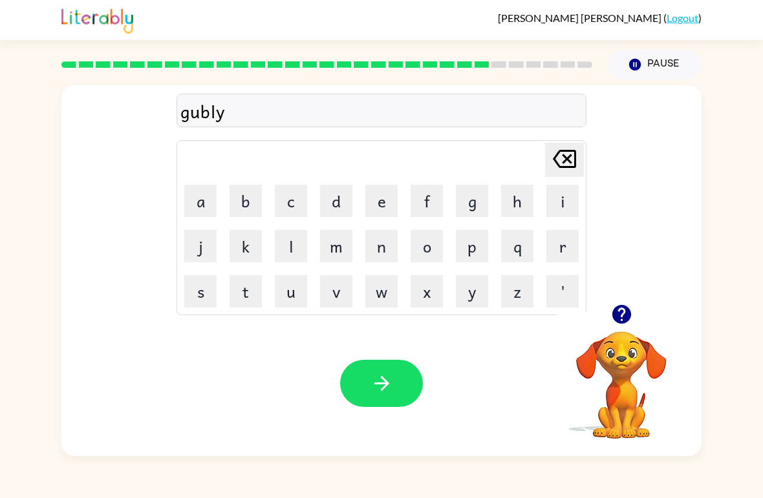
click at [389, 256] on button "n" at bounding box center [381, 246] width 32 height 32
click at [474, 209] on button "g" at bounding box center [472, 201] width 32 height 32
click at [557, 164] on icon at bounding box center [564, 159] width 23 height 18
click at [560, 207] on button "i" at bounding box center [562, 201] width 32 height 32
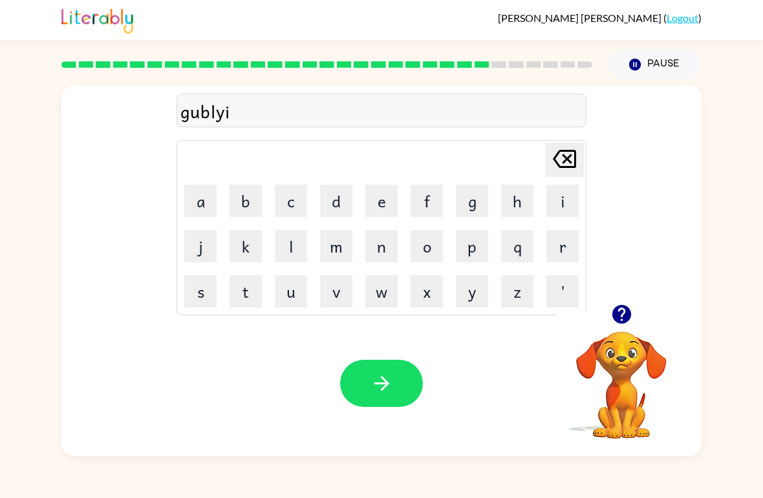
click at [390, 257] on button "n" at bounding box center [381, 246] width 32 height 32
click at [479, 214] on button "g" at bounding box center [472, 201] width 32 height 32
click at [388, 385] on icon "button" at bounding box center [381, 383] width 23 height 23
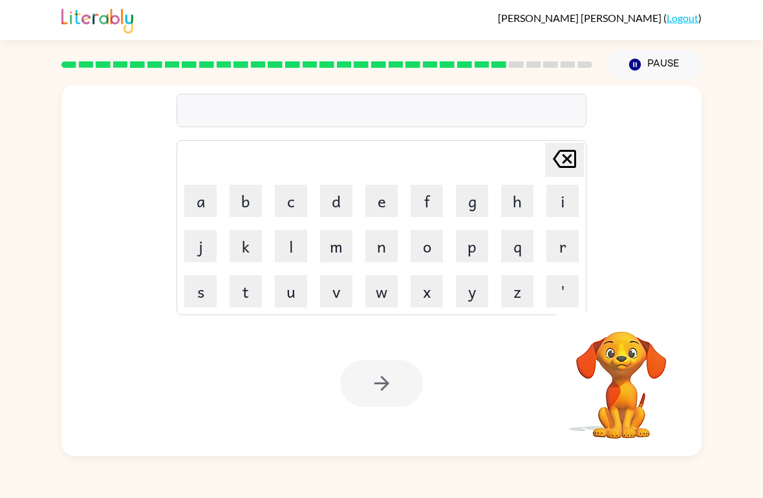
click at [279, 207] on button "c" at bounding box center [291, 201] width 32 height 32
click at [441, 238] on button "o" at bounding box center [426, 246] width 32 height 32
click at [231, 202] on button "b" at bounding box center [245, 201] width 32 height 32
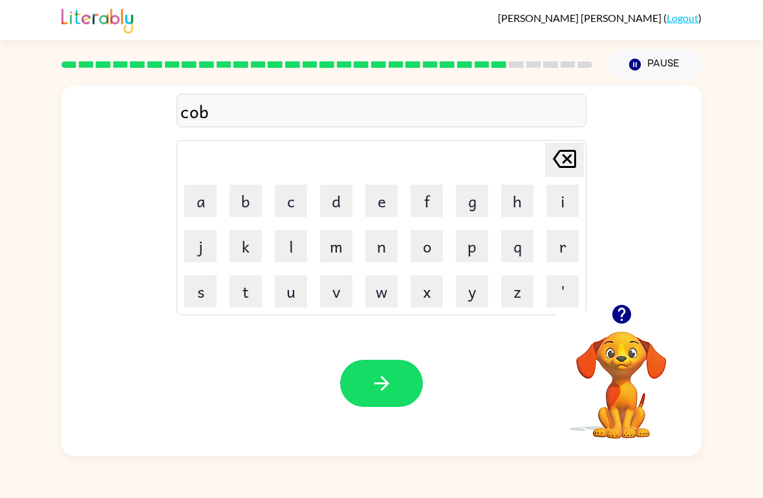
click at [386, 201] on button "e" at bounding box center [381, 201] width 32 height 32
click at [561, 255] on button "r" at bounding box center [562, 246] width 32 height 32
click at [341, 260] on button "m" at bounding box center [336, 246] width 32 height 32
click at [386, 196] on button "e" at bounding box center [381, 201] width 32 height 32
click at [396, 255] on button "n" at bounding box center [381, 246] width 32 height 32
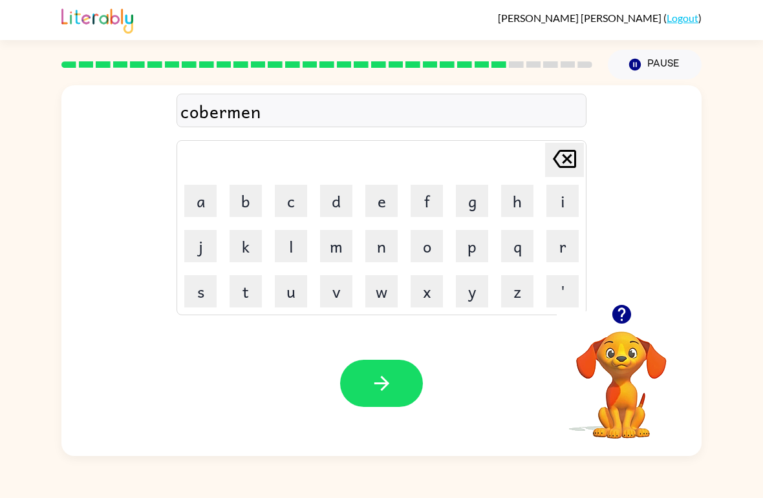
click at [251, 292] on button "t" at bounding box center [245, 291] width 32 height 32
click at [359, 376] on button "button" at bounding box center [381, 383] width 83 height 47
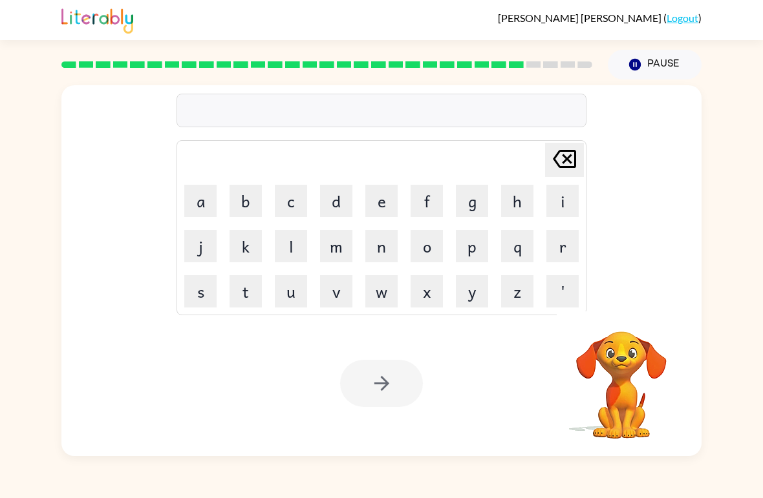
click at [215, 288] on button "s" at bounding box center [200, 291] width 32 height 32
click at [260, 282] on button "t" at bounding box center [245, 291] width 32 height 32
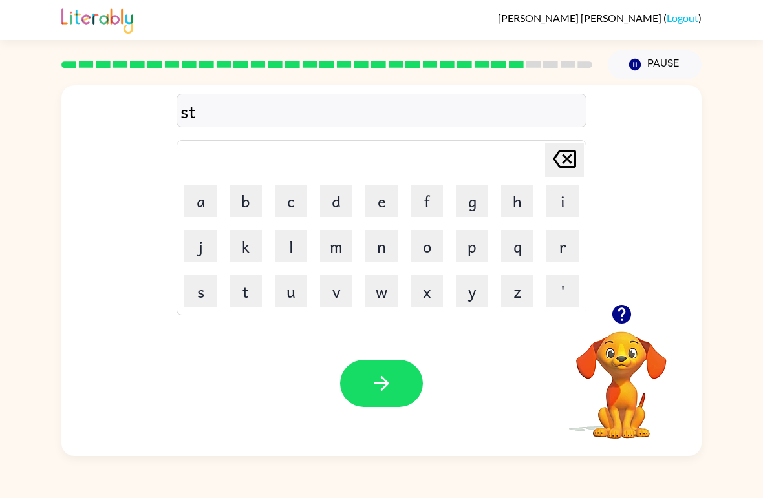
click at [547, 248] on button "r" at bounding box center [562, 246] width 32 height 32
click at [209, 205] on button "a" at bounding box center [200, 201] width 32 height 32
click at [571, 186] on button "i" at bounding box center [562, 201] width 32 height 32
click at [395, 248] on button "n" at bounding box center [381, 246] width 32 height 32
click at [385, 392] on icon "button" at bounding box center [381, 383] width 23 height 23
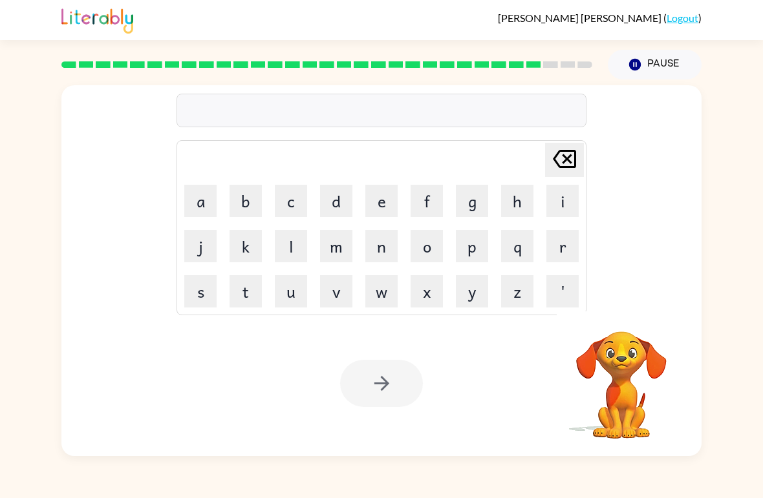
click at [215, 298] on button "s" at bounding box center [200, 291] width 32 height 32
click at [515, 206] on button "h" at bounding box center [517, 201] width 32 height 32
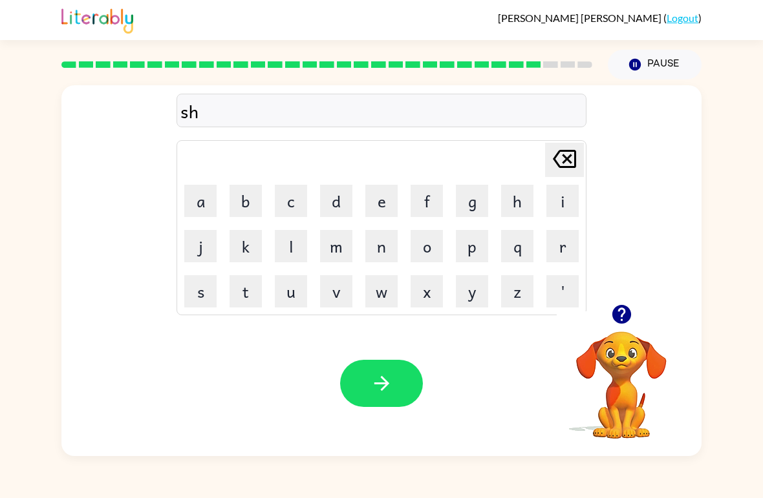
click at [197, 197] on button "a" at bounding box center [200, 201] width 32 height 32
click at [512, 247] on button "q" at bounding box center [517, 246] width 32 height 32
click at [387, 211] on button "e" at bounding box center [381, 201] width 32 height 32
click at [572, 166] on icon "[PERSON_NAME] last character input" at bounding box center [564, 158] width 31 height 31
click at [571, 166] on icon "[PERSON_NAME] last character input" at bounding box center [564, 158] width 31 height 31
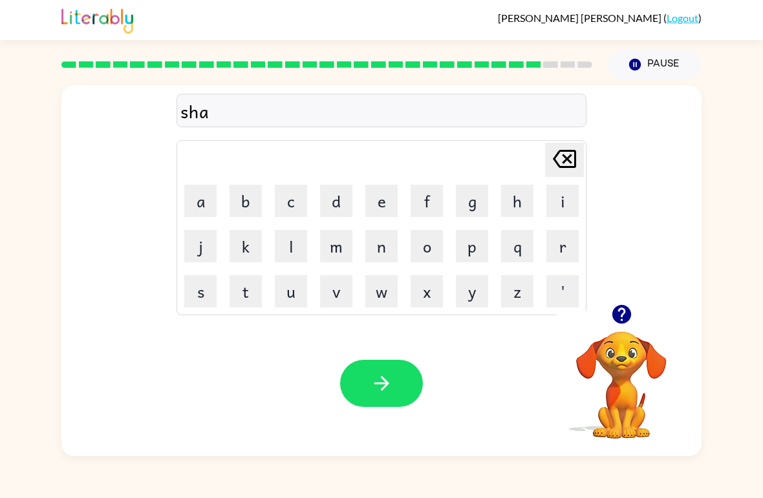
click at [485, 256] on button "p" at bounding box center [472, 246] width 32 height 32
click at [390, 206] on button "e" at bounding box center [381, 201] width 32 height 32
click at [382, 387] on icon "button" at bounding box center [381, 383] width 23 height 23
click at [377, 200] on button "e" at bounding box center [381, 201] width 32 height 32
click at [430, 292] on button "x" at bounding box center [426, 291] width 32 height 32
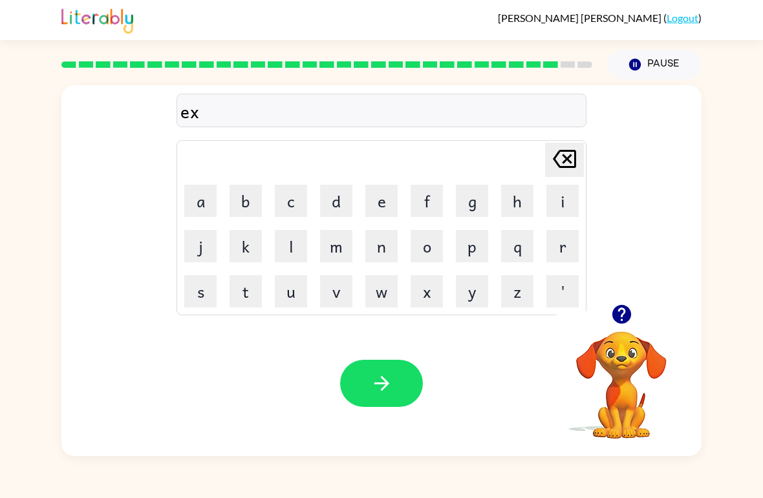
click at [365, 204] on button "e" at bounding box center [381, 201] width 32 height 32
click at [304, 253] on button "l" at bounding box center [291, 246] width 32 height 32
click at [379, 206] on button "e" at bounding box center [381, 201] width 32 height 32
click at [379, 244] on button "n" at bounding box center [381, 246] width 32 height 32
click at [255, 295] on button "t" at bounding box center [245, 291] width 32 height 32
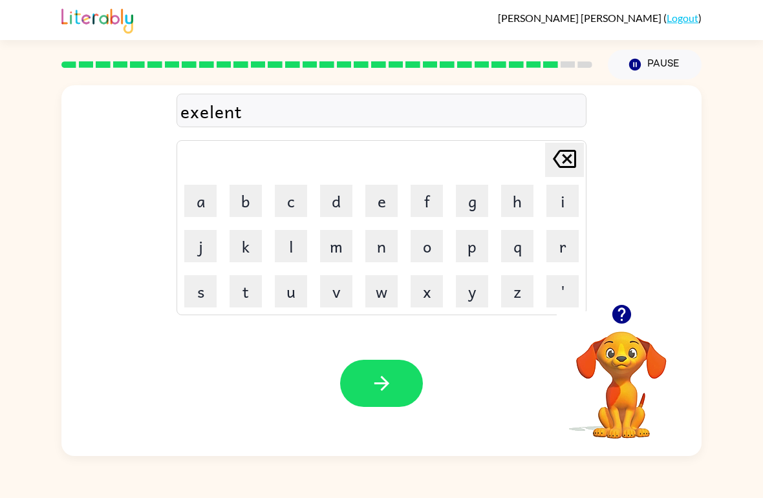
click at [363, 398] on button "button" at bounding box center [381, 383] width 83 height 47
click at [197, 242] on button "j" at bounding box center [200, 246] width 32 height 32
click at [422, 255] on button "o" at bounding box center [426, 246] width 32 height 32
click at [246, 200] on button "b" at bounding box center [245, 201] width 32 height 32
click at [251, 204] on button "b" at bounding box center [245, 201] width 32 height 32
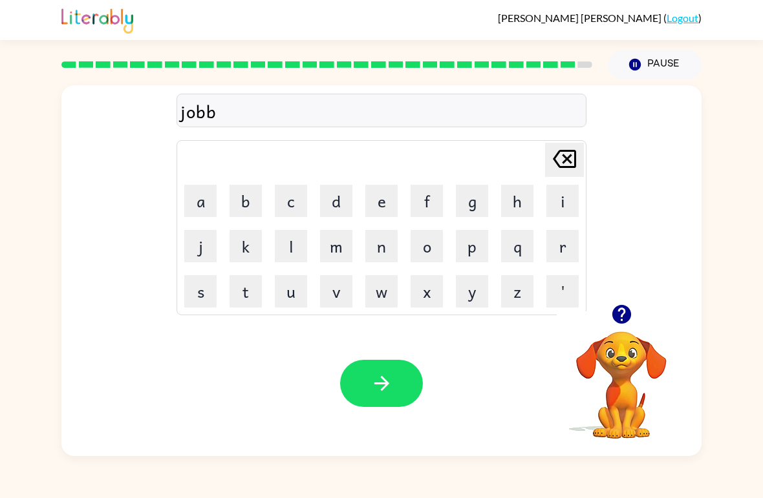
click at [558, 158] on icon "[PERSON_NAME] last character input" at bounding box center [564, 158] width 31 height 31
click at [239, 204] on button "b" at bounding box center [245, 201] width 32 height 32
click at [573, 173] on icon "[PERSON_NAME] last character input" at bounding box center [564, 158] width 31 height 31
click at [625, 305] on icon "button" at bounding box center [621, 314] width 23 height 23
click at [615, 320] on video "Your browser must support playing .mp4 files to use Literably. Please try using…" at bounding box center [621, 376] width 129 height 129
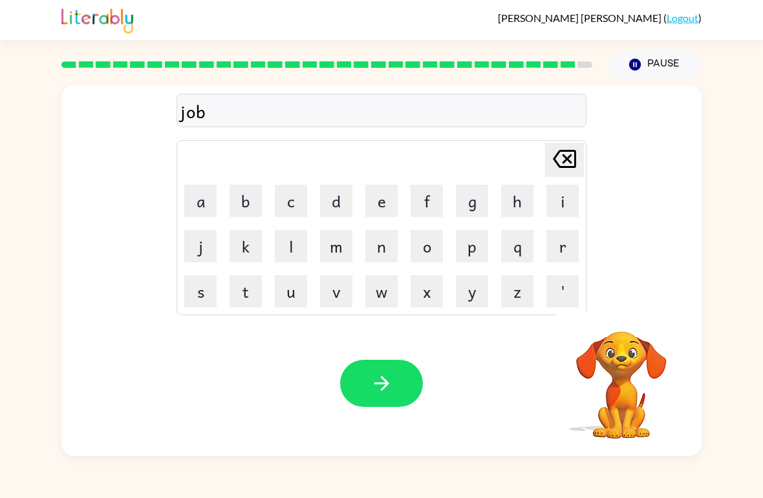
click at [611, 353] on video "Your browser must support playing .mp4 files to use Literably. Please try using…" at bounding box center [621, 376] width 129 height 129
click at [562, 158] on icon "[PERSON_NAME] last character input" at bounding box center [564, 158] width 31 height 31
click at [246, 209] on button "b" at bounding box center [245, 201] width 32 height 32
click at [558, 257] on button "r" at bounding box center [562, 246] width 32 height 32
click at [200, 244] on button "j" at bounding box center [200, 246] width 32 height 32
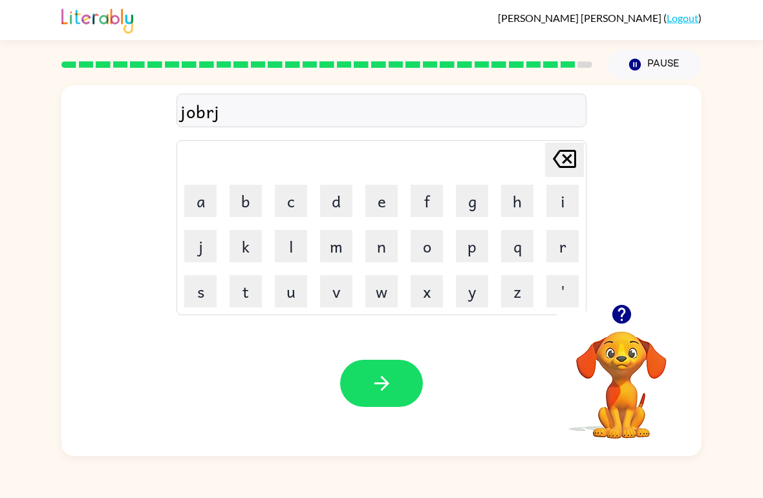
click at [574, 162] on icon at bounding box center [564, 159] width 23 height 18
click at [193, 197] on button "a" at bounding box center [200, 201] width 32 height 32
click at [300, 191] on button "c" at bounding box center [291, 201] width 32 height 32
click at [251, 246] on button "k" at bounding box center [245, 246] width 32 height 32
click at [204, 215] on button "a" at bounding box center [200, 201] width 32 height 32
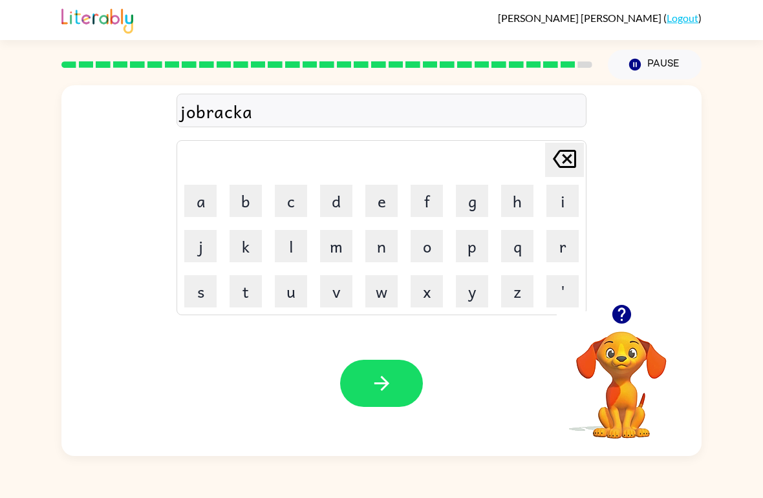
click at [566, 255] on button "r" at bounding box center [562, 246] width 32 height 32
click at [561, 154] on icon "[PERSON_NAME] last character input" at bounding box center [564, 158] width 31 height 31
click at [566, 153] on icon "[PERSON_NAME] last character input" at bounding box center [564, 158] width 31 height 31
click at [238, 253] on button "k" at bounding box center [245, 246] width 32 height 32
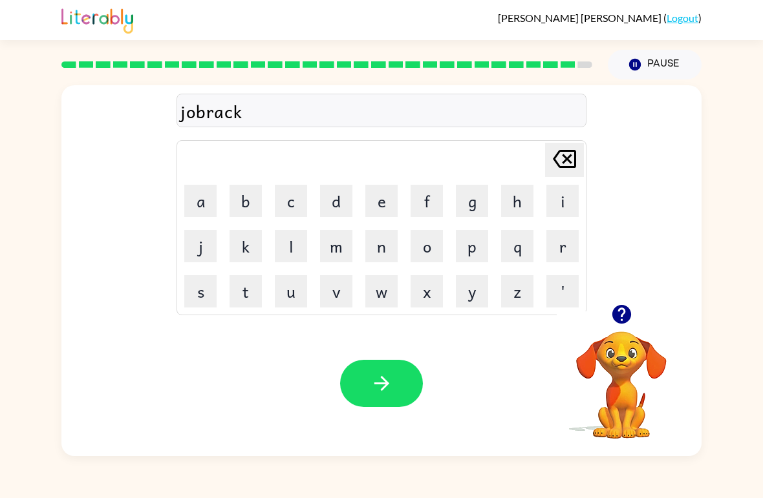
click at [384, 210] on button "e" at bounding box center [381, 201] width 32 height 32
click at [564, 254] on button "r" at bounding box center [562, 246] width 32 height 32
click at [361, 379] on button "button" at bounding box center [381, 383] width 83 height 47
click at [719, 493] on div "[PERSON_NAME] ( Logout ) Pause Pause jobracker Delete Delete last character inp…" at bounding box center [381, 249] width 763 height 498
